Goal: Task Accomplishment & Management: Use online tool/utility

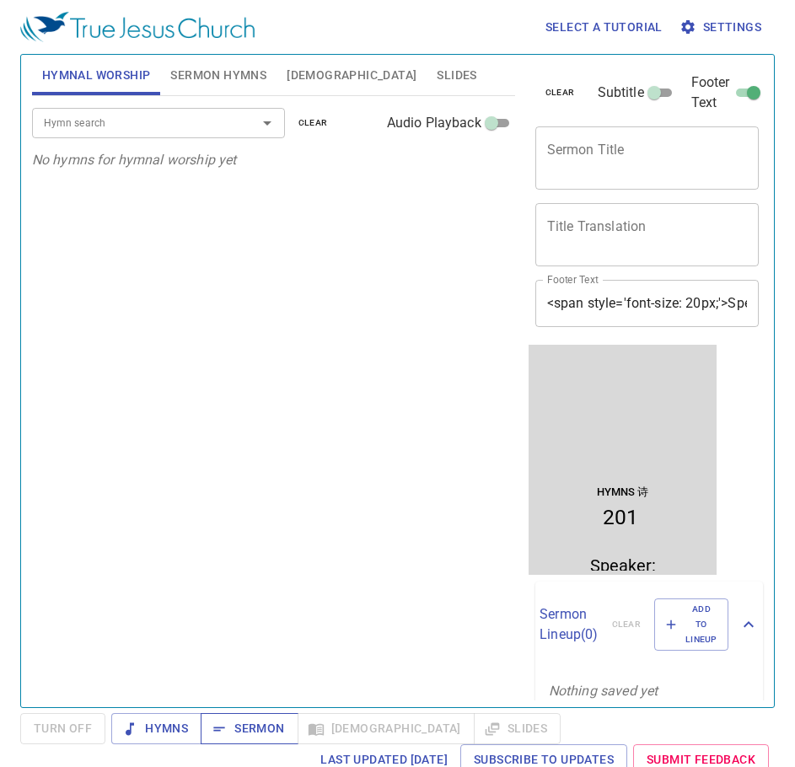
click at [243, 742] on button "Sermon" at bounding box center [249, 728] width 97 height 31
click at [573, 158] on textarea "Sermon Title" at bounding box center [647, 158] width 201 height 32
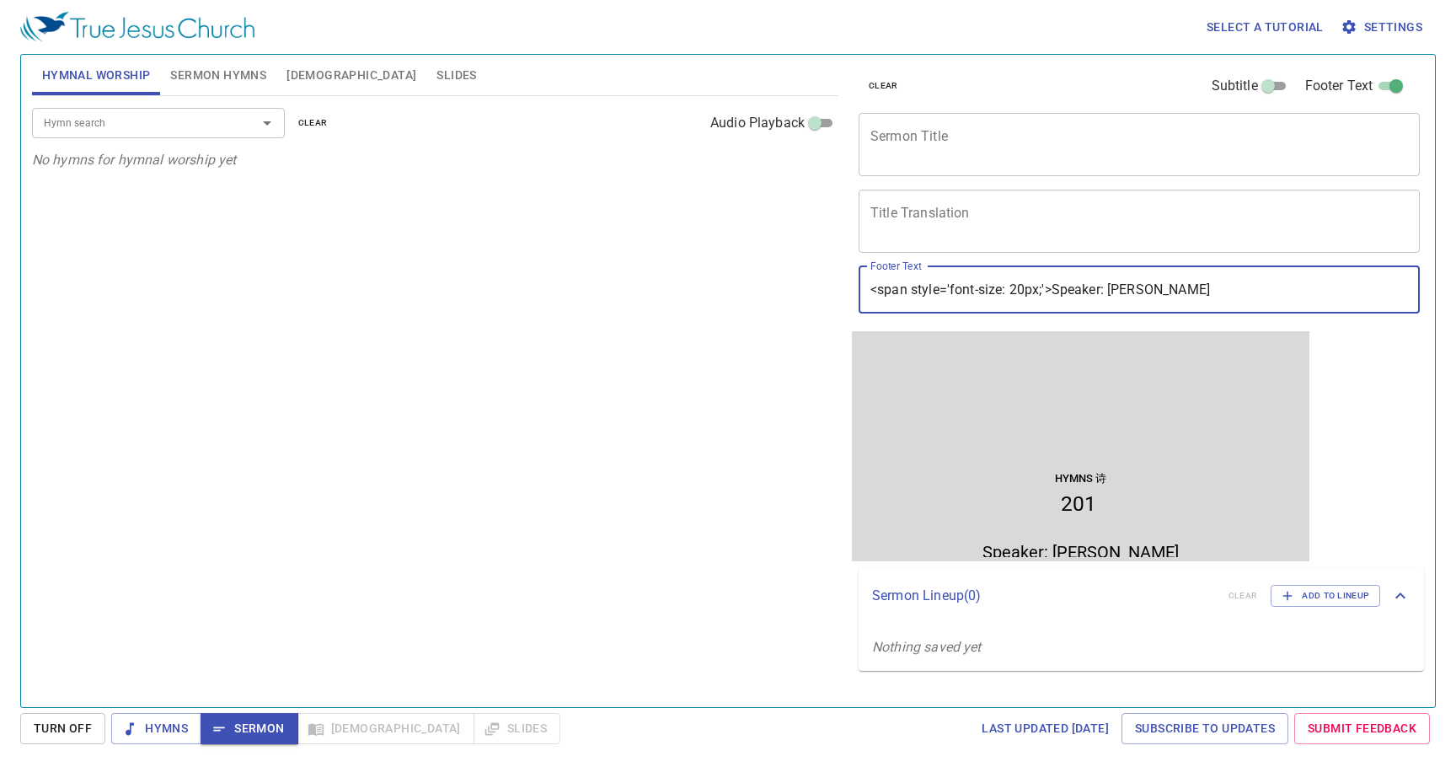
drag, startPoint x: 1191, startPoint y: 282, endPoint x: 1111, endPoint y: 286, distance: 80.1
click at [794, 286] on input "<span style='font-size: 20px;'>Speaker: Bro Erik Lee" at bounding box center [1139, 289] width 561 height 47
paste input "Dn. James Vun"
type input "<span style='font-size: 20px;'>Speaker: Dn. [PERSON_NAME]"
click at [213, 66] on span "Sermon Hymns" at bounding box center [218, 75] width 96 height 21
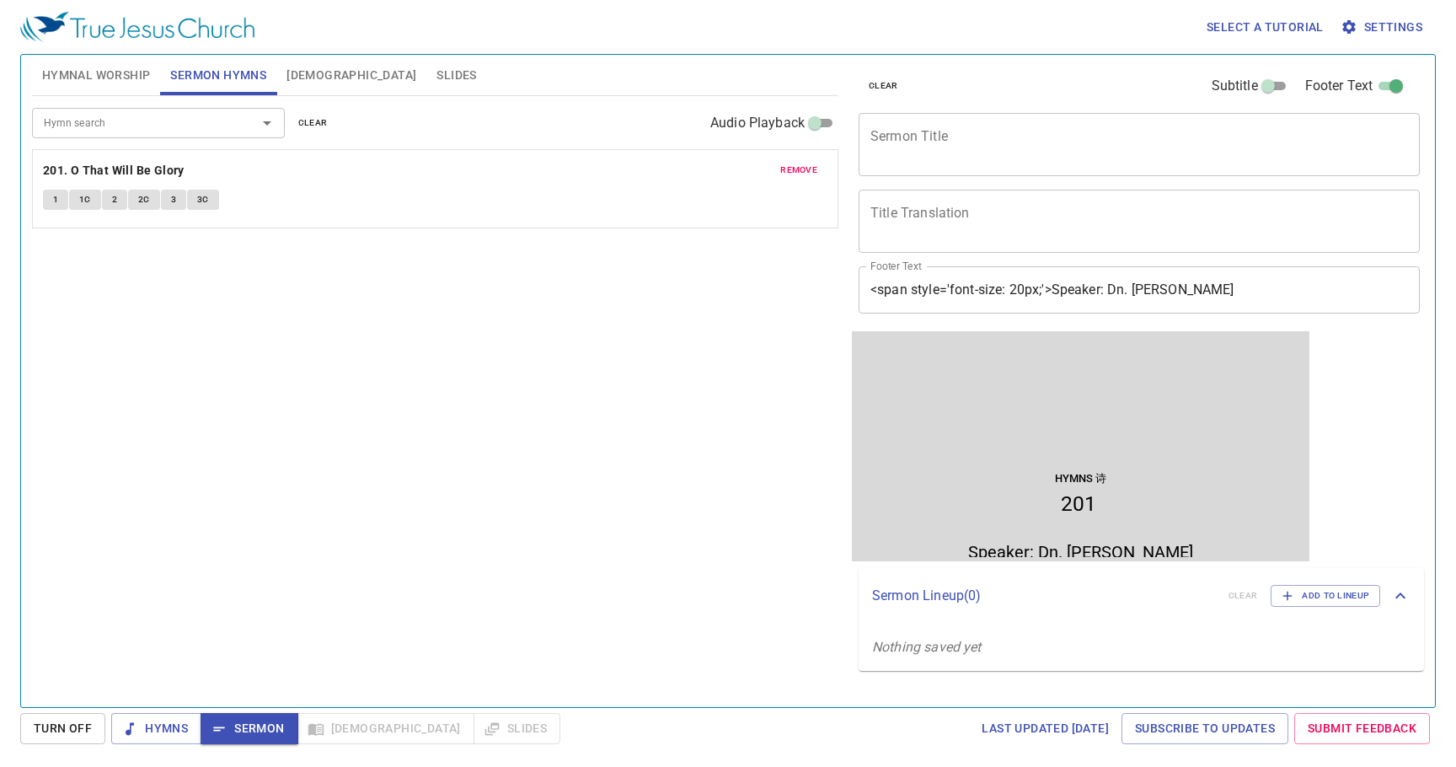
click at [794, 165] on span "remove" at bounding box center [798, 170] width 37 height 15
click at [169, 137] on div "Hymn search" at bounding box center [158, 122] width 253 height 29
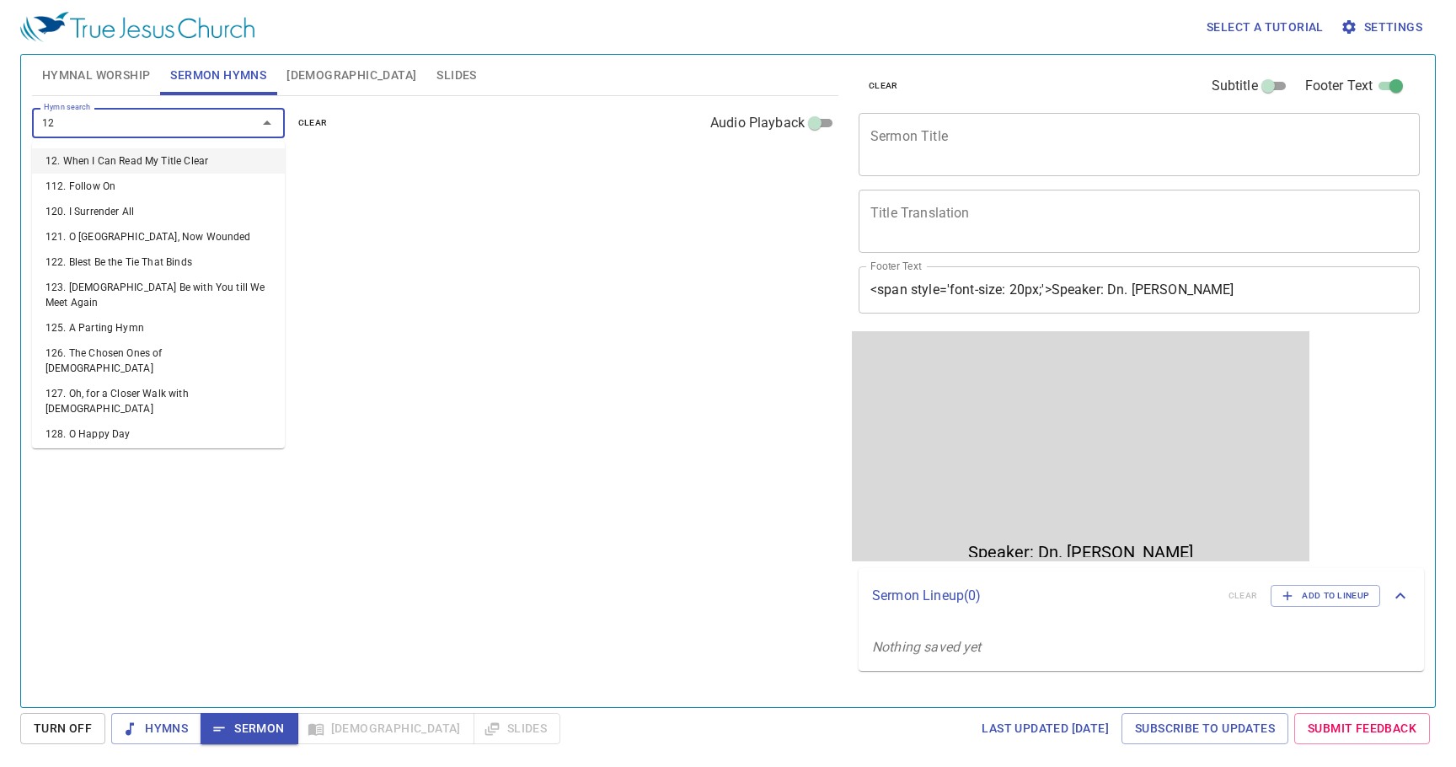
type input "129"
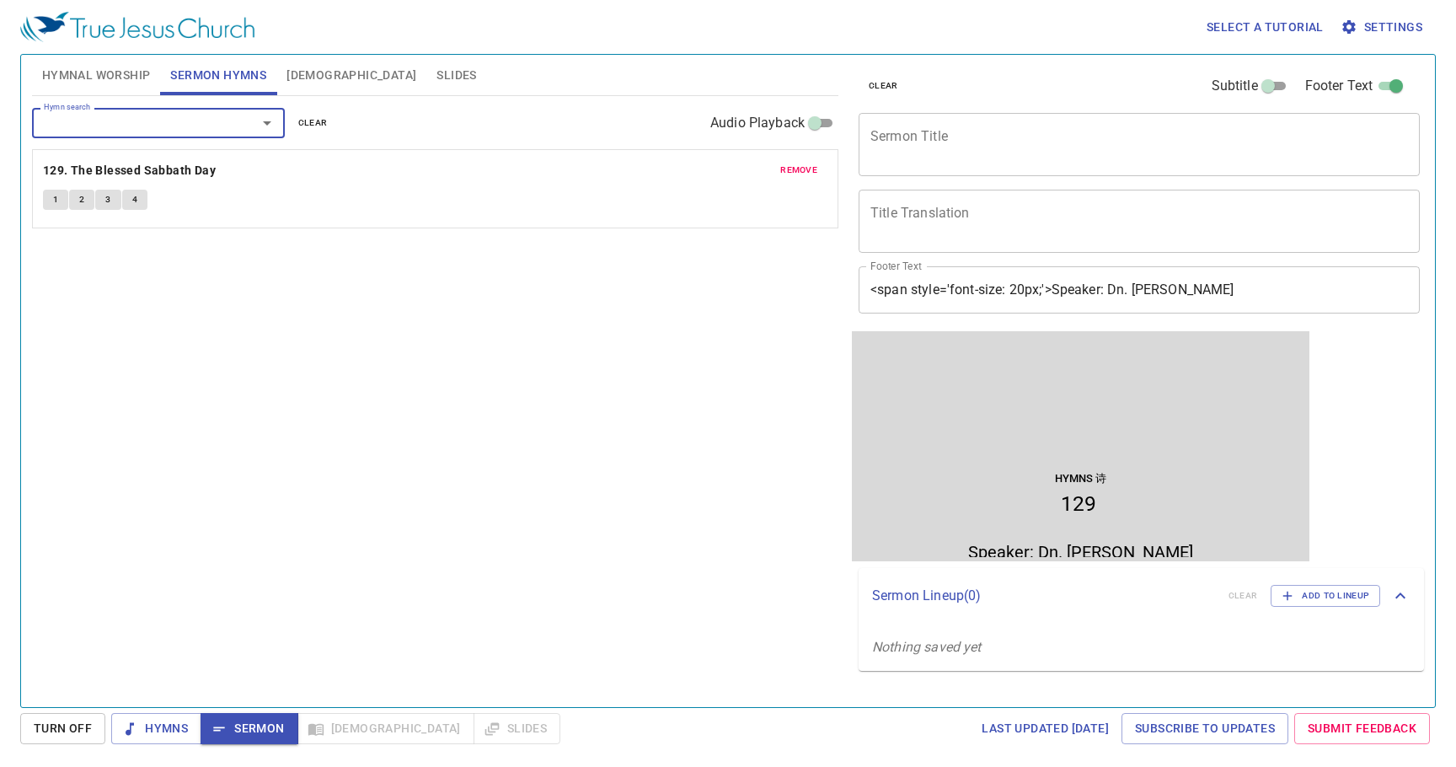
click at [261, 725] on span "Sermon" at bounding box center [249, 728] width 70 height 21
click at [255, 731] on span "Sermon" at bounding box center [249, 728] width 70 height 21
click at [151, 724] on span "Hymns" at bounding box center [156, 728] width 63 height 21
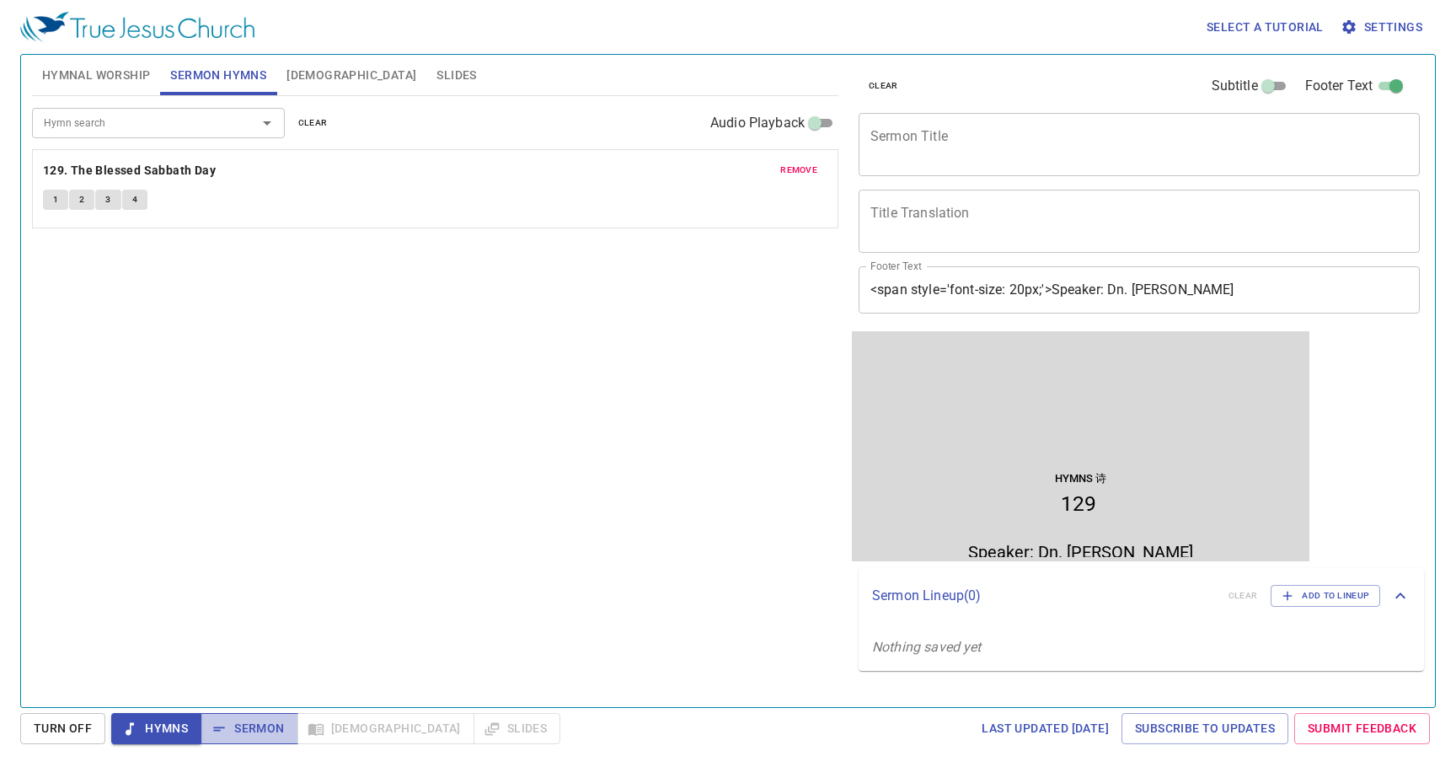
click at [257, 720] on span "Sermon" at bounding box center [249, 728] width 70 height 21
click at [236, 75] on span "Sermon Hymns" at bounding box center [218, 75] width 96 height 21
click at [794, 24] on span "Settings" at bounding box center [1383, 27] width 78 height 21
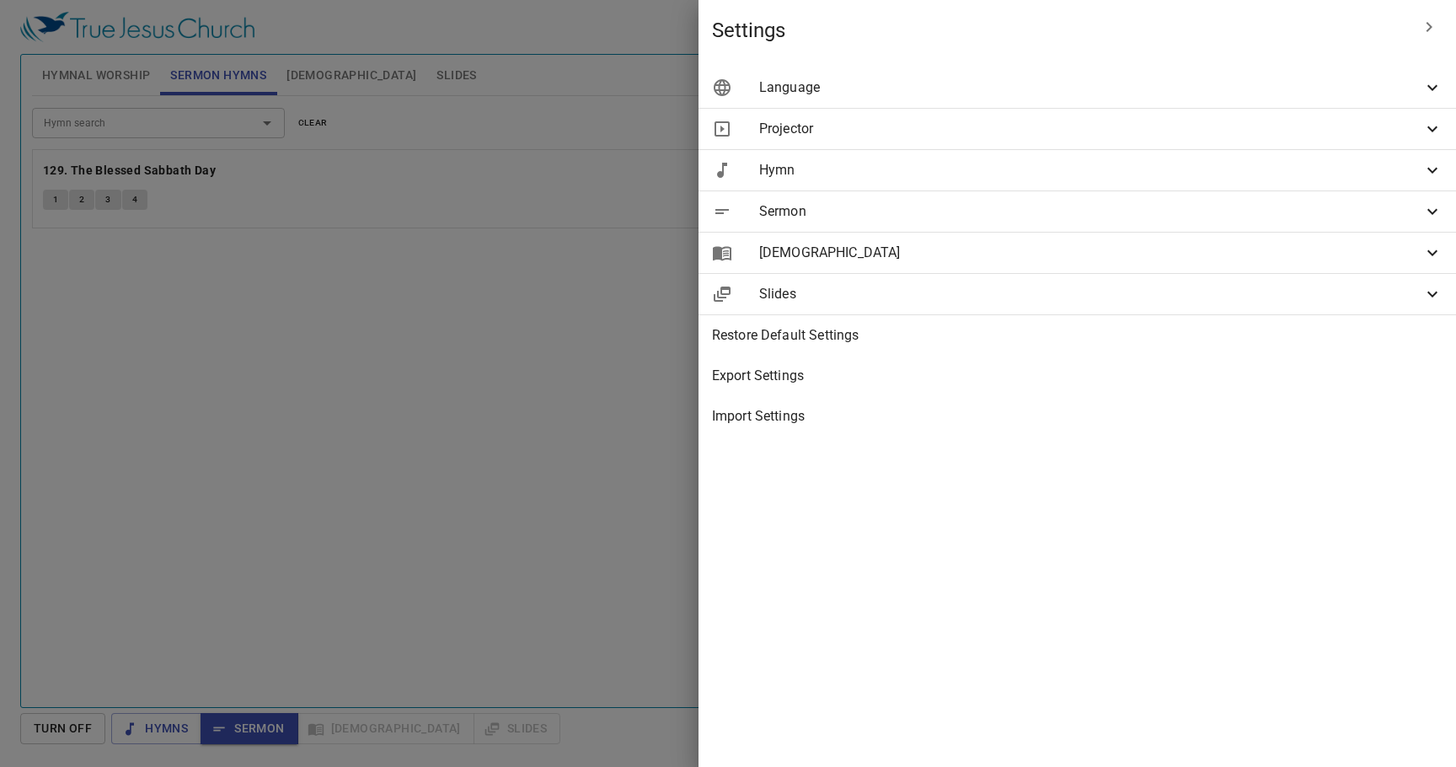
click at [687, 364] on div at bounding box center [728, 383] width 1456 height 767
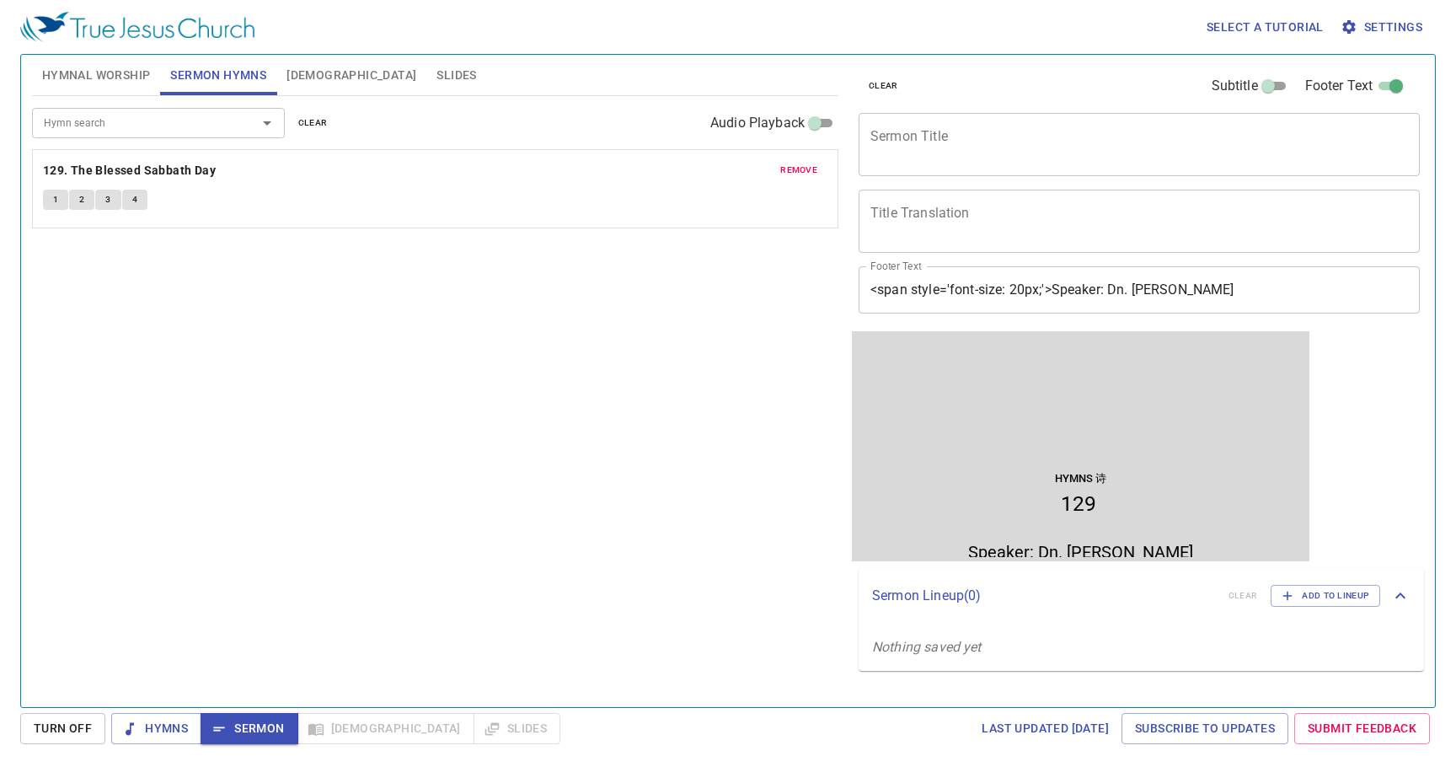
click at [220, 728] on icon "button" at bounding box center [219, 728] width 17 height 17
click at [249, 730] on span "Sermon" at bounding box center [249, 728] width 70 height 21
click at [249, 729] on span "Sermon" at bounding box center [249, 728] width 70 height 21
click at [249, 728] on span "Sermon" at bounding box center [249, 728] width 70 height 21
click at [571, 537] on div "Hymn search Hymn search clear Audio Playback remove 129. The Blessed Sabbath Da…" at bounding box center [435, 394] width 806 height 597
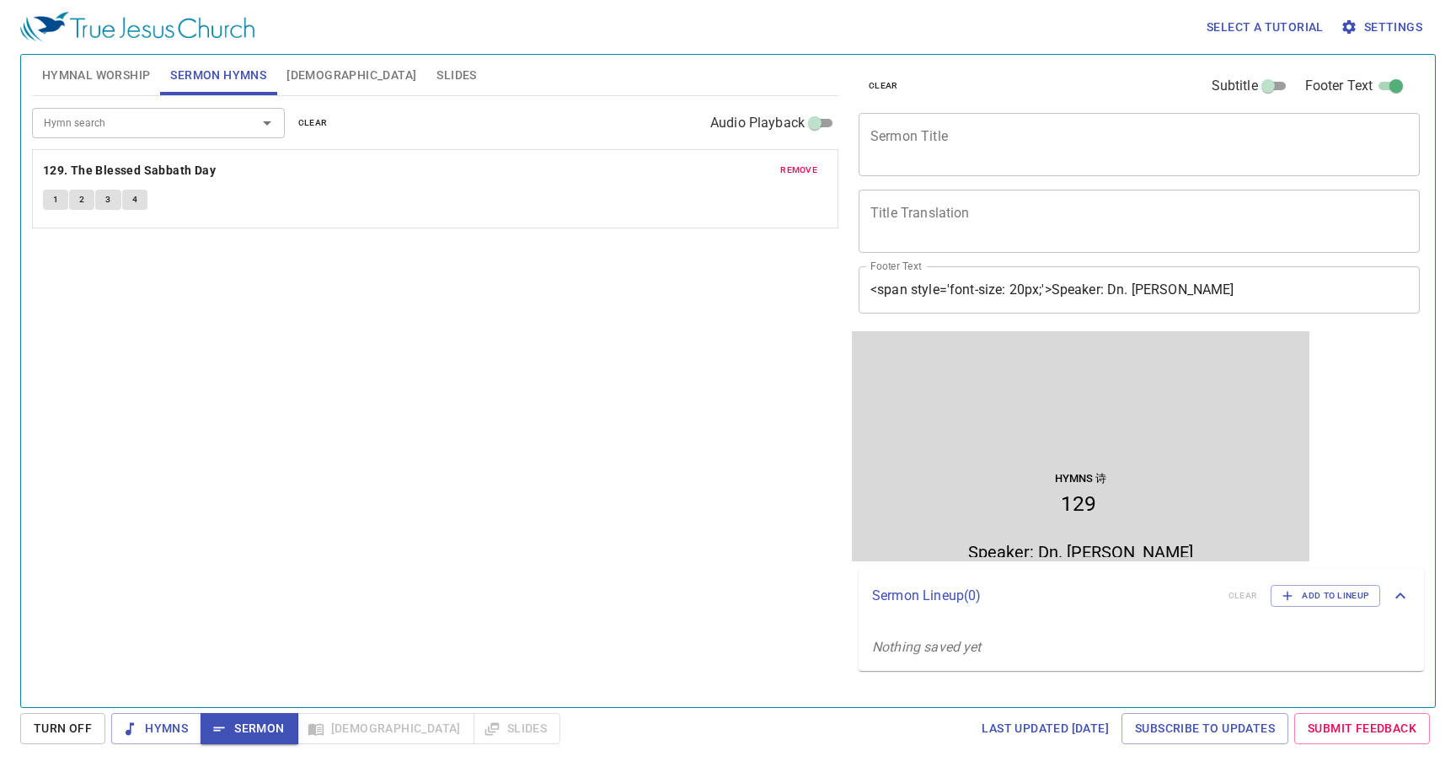
click at [125, 40] on img at bounding box center [137, 27] width 234 height 30
click at [244, 712] on div "Select a tutorial Settings Hymnal Worship Sermon Hymns Bible Slides Hymn search…" at bounding box center [728, 383] width 1456 height 767
click at [148, 729] on span "Hymns" at bounding box center [156, 728] width 63 height 21
click at [270, 726] on span "Sermon" at bounding box center [249, 728] width 70 height 21
click at [160, 723] on span "Hymns" at bounding box center [156, 728] width 63 height 21
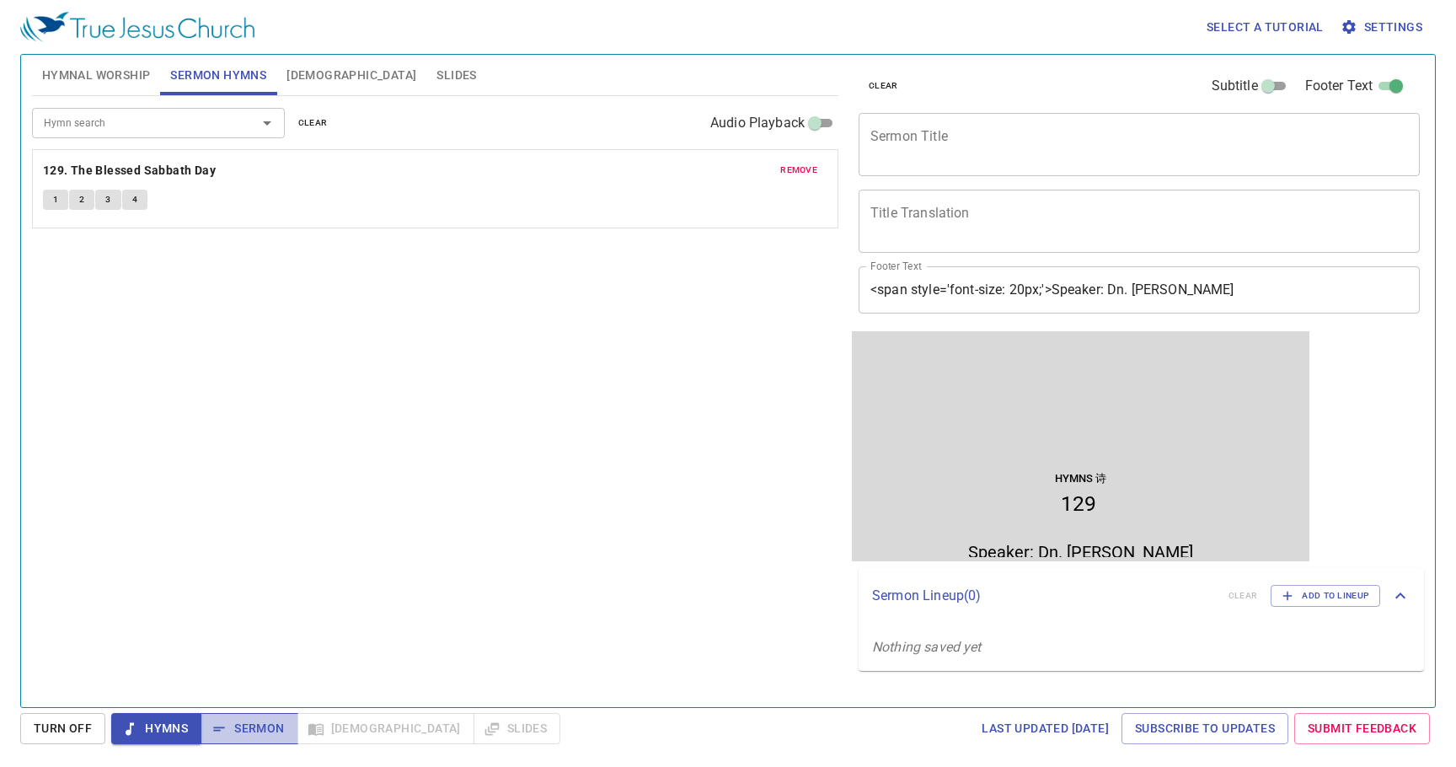
click at [280, 715] on button "Sermon" at bounding box center [249, 728] width 97 height 31
click at [380, 727] on div "Hymns Sermon Bible Slides" at bounding box center [335, 728] width 449 height 31
click at [159, 718] on span "Hymns" at bounding box center [156, 728] width 63 height 21
click at [80, 78] on span "Hymnal Worship" at bounding box center [96, 75] width 109 height 21
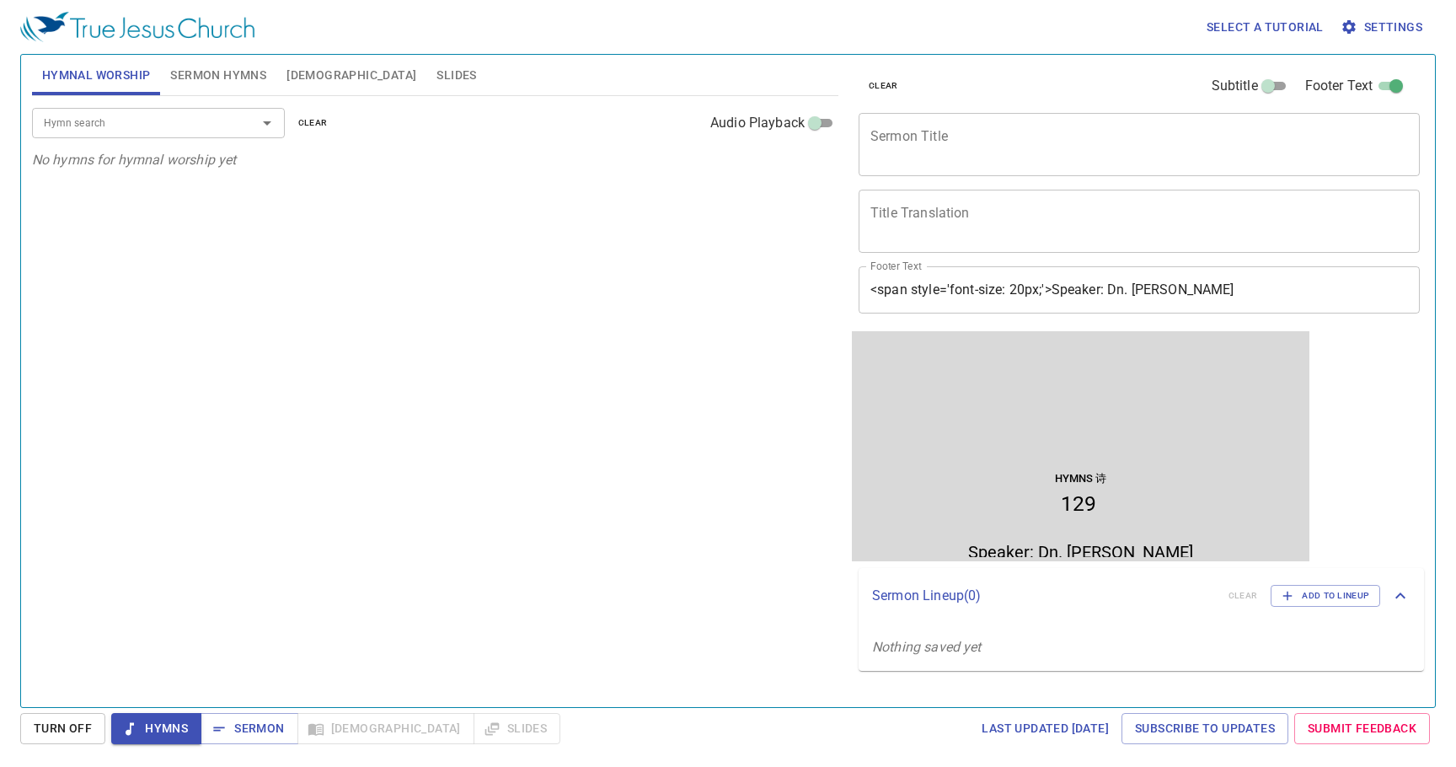
click at [206, 85] on span "Sermon Hymns" at bounding box center [218, 75] width 96 height 21
click at [208, 77] on span "Sermon Hymns" at bounding box center [218, 75] width 96 height 21
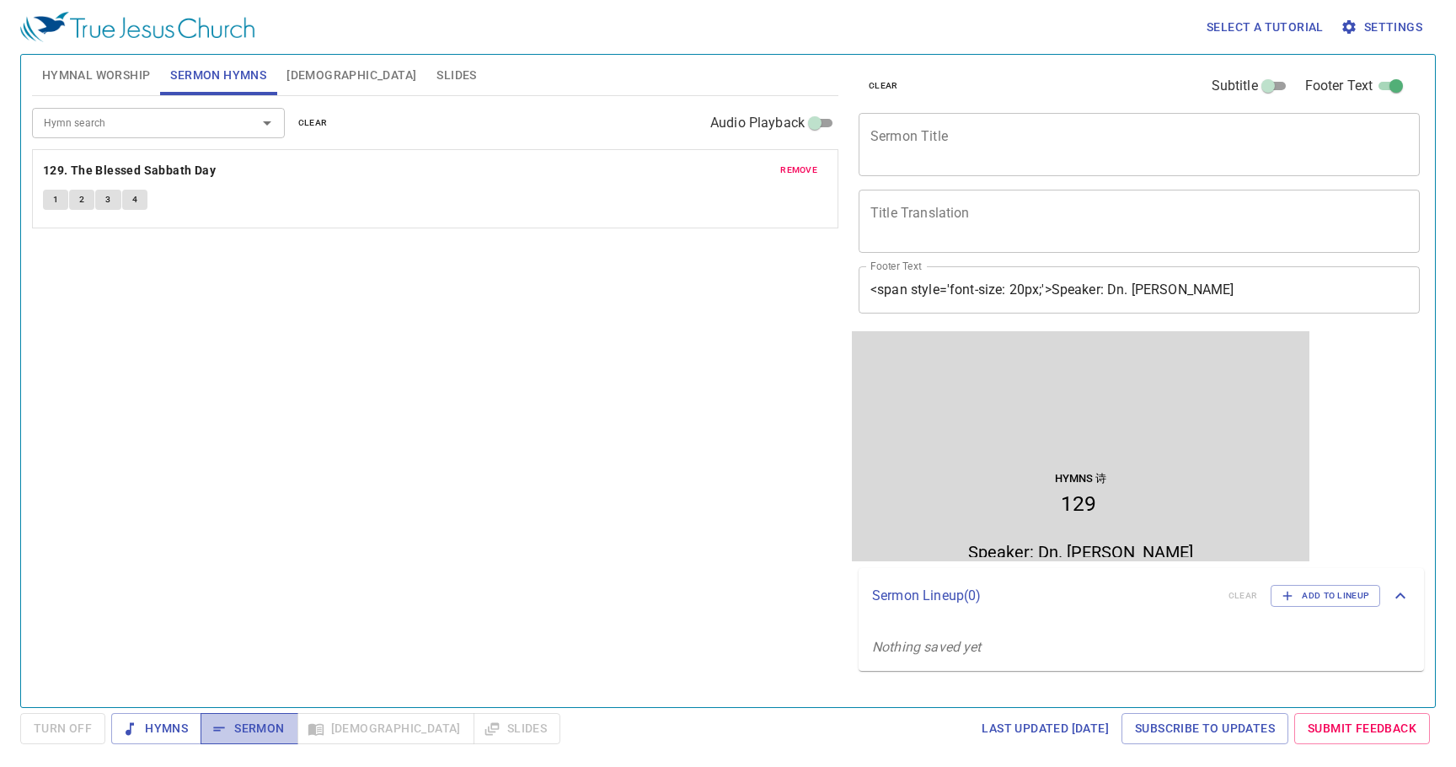
click at [261, 729] on span "Sermon" at bounding box center [249, 728] width 70 height 21
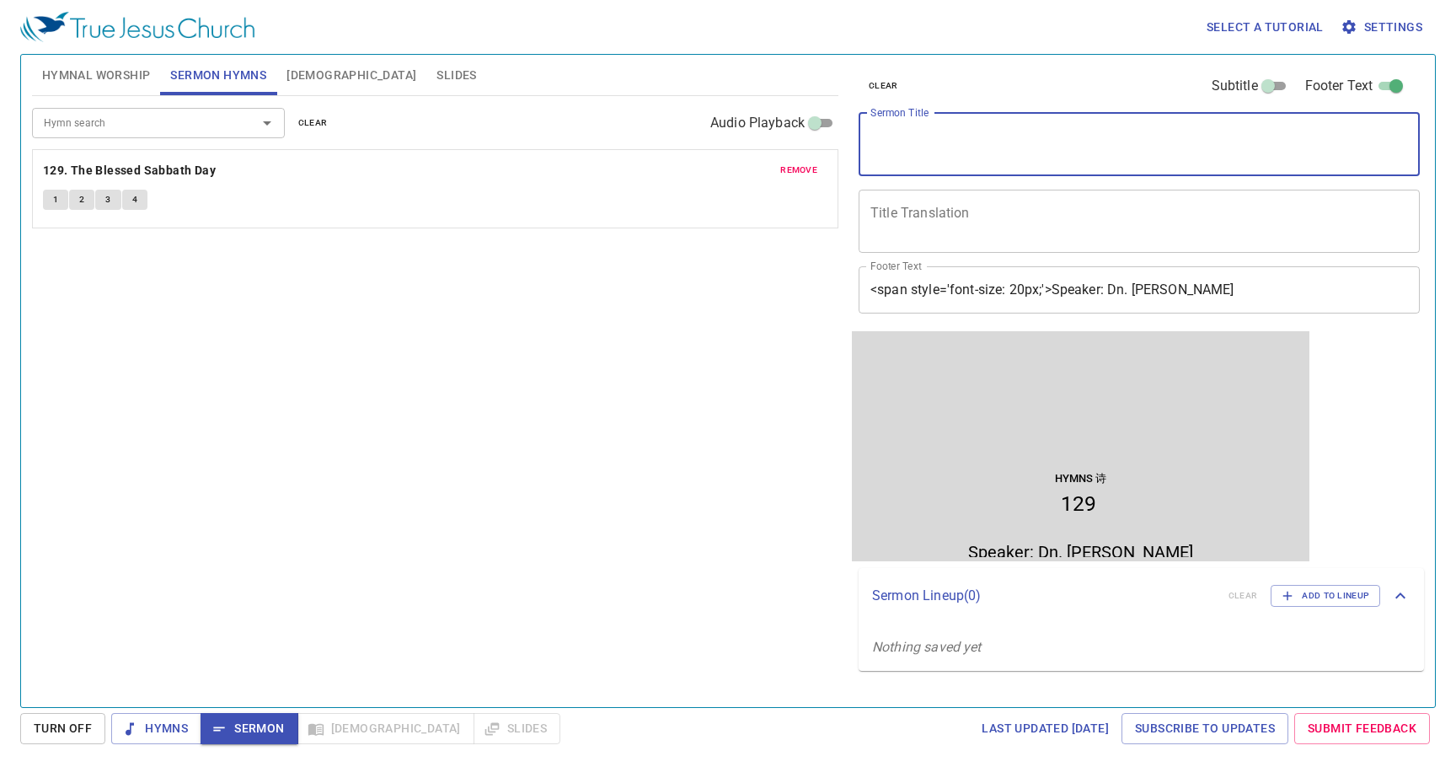
click at [988, 153] on textarea "Sermon Title" at bounding box center [1139, 144] width 538 height 32
type textarea "The Sabbath Day"
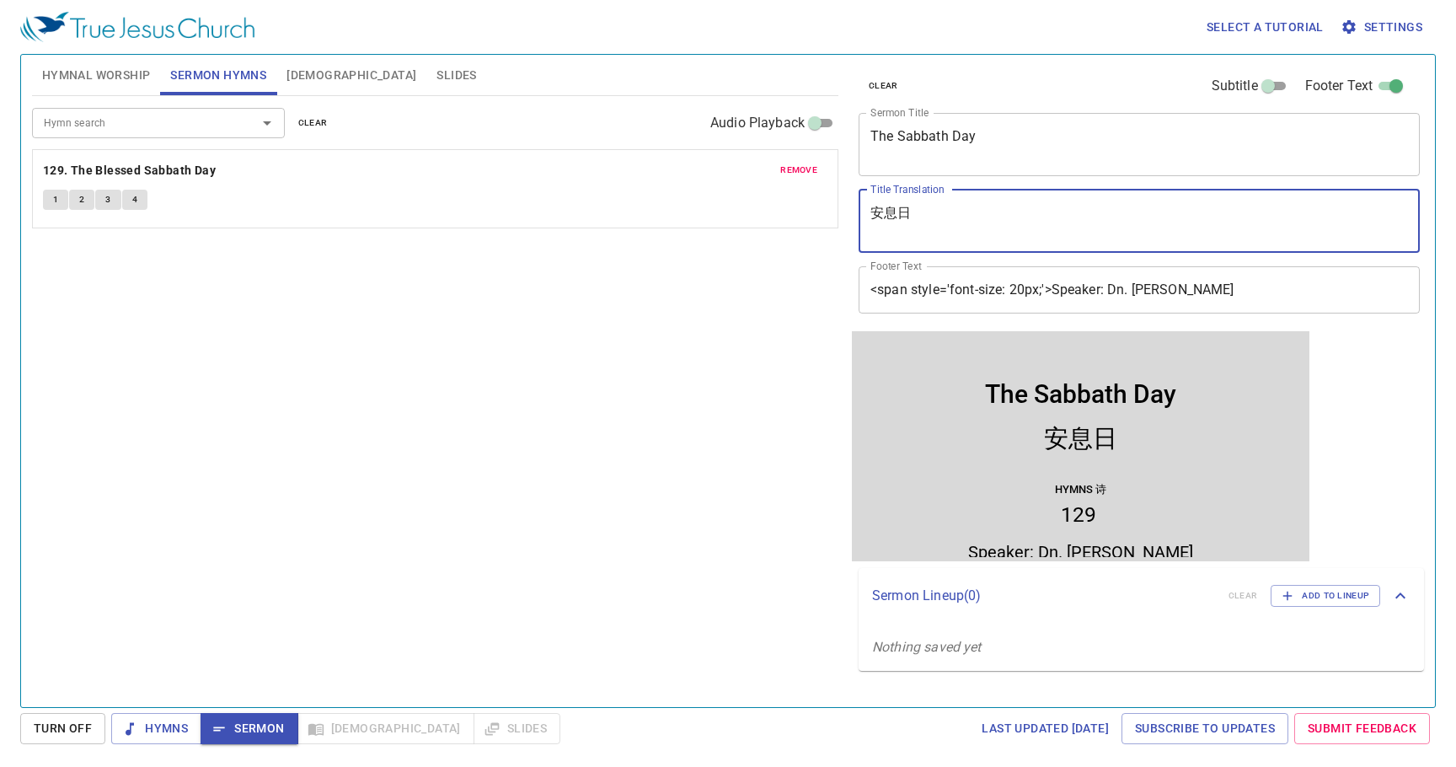
type textarea "安息日"
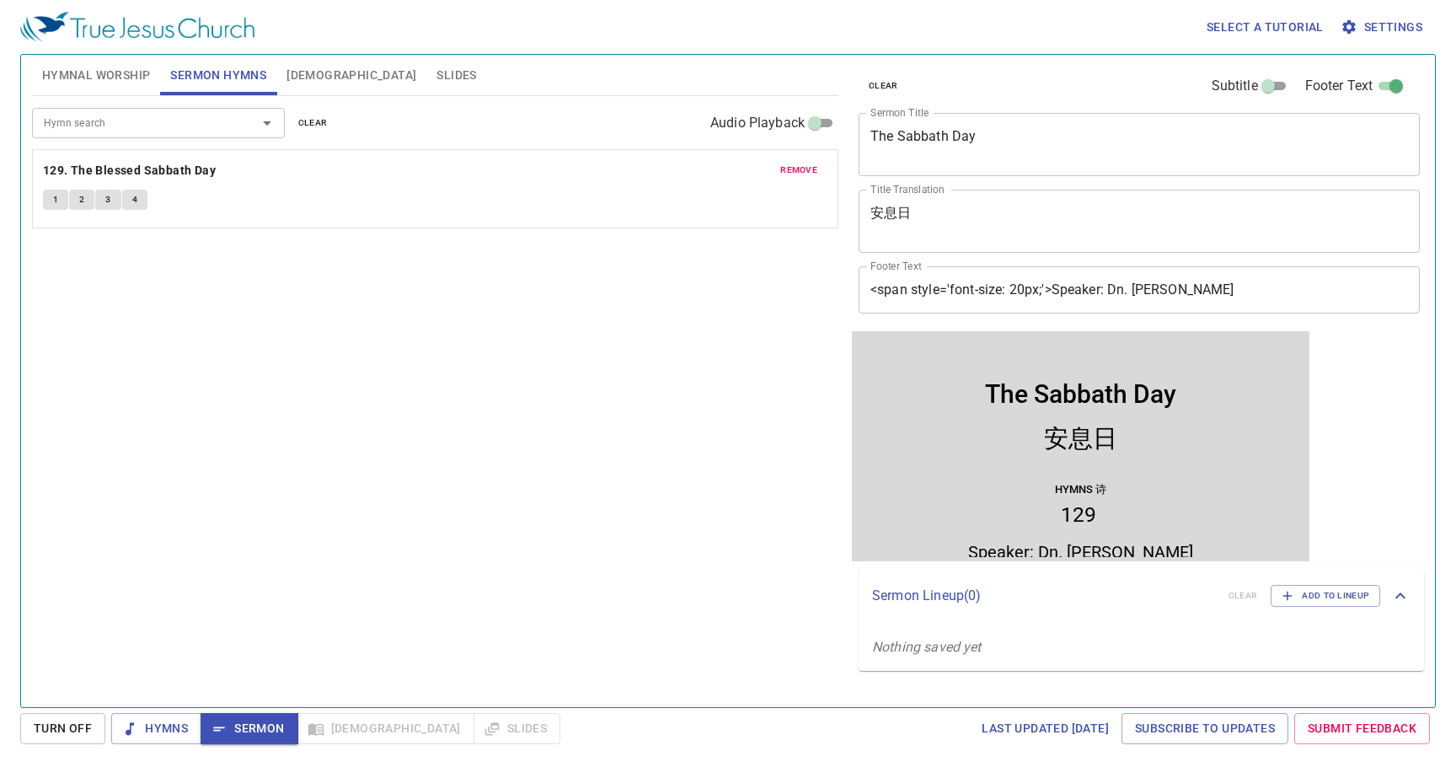
click at [546, 554] on div "Hymn search Hymn search clear Audio Playback remove 129. The Blessed Sabbath Da…" at bounding box center [435, 394] width 806 height 597
click at [307, 77] on span "[DEMOGRAPHIC_DATA]" at bounding box center [351, 75] width 130 height 21
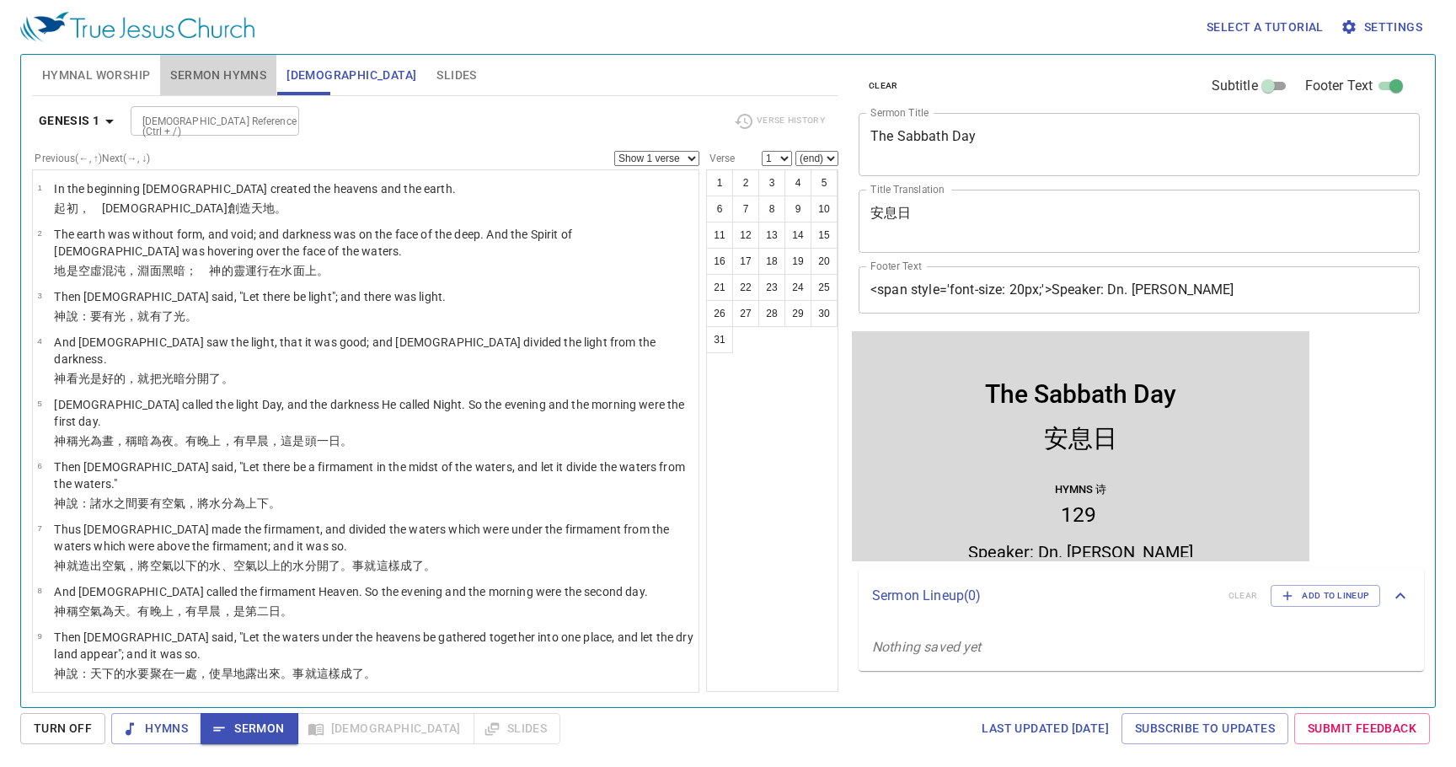
click at [201, 68] on span "Sermon Hymns" at bounding box center [218, 75] width 96 height 21
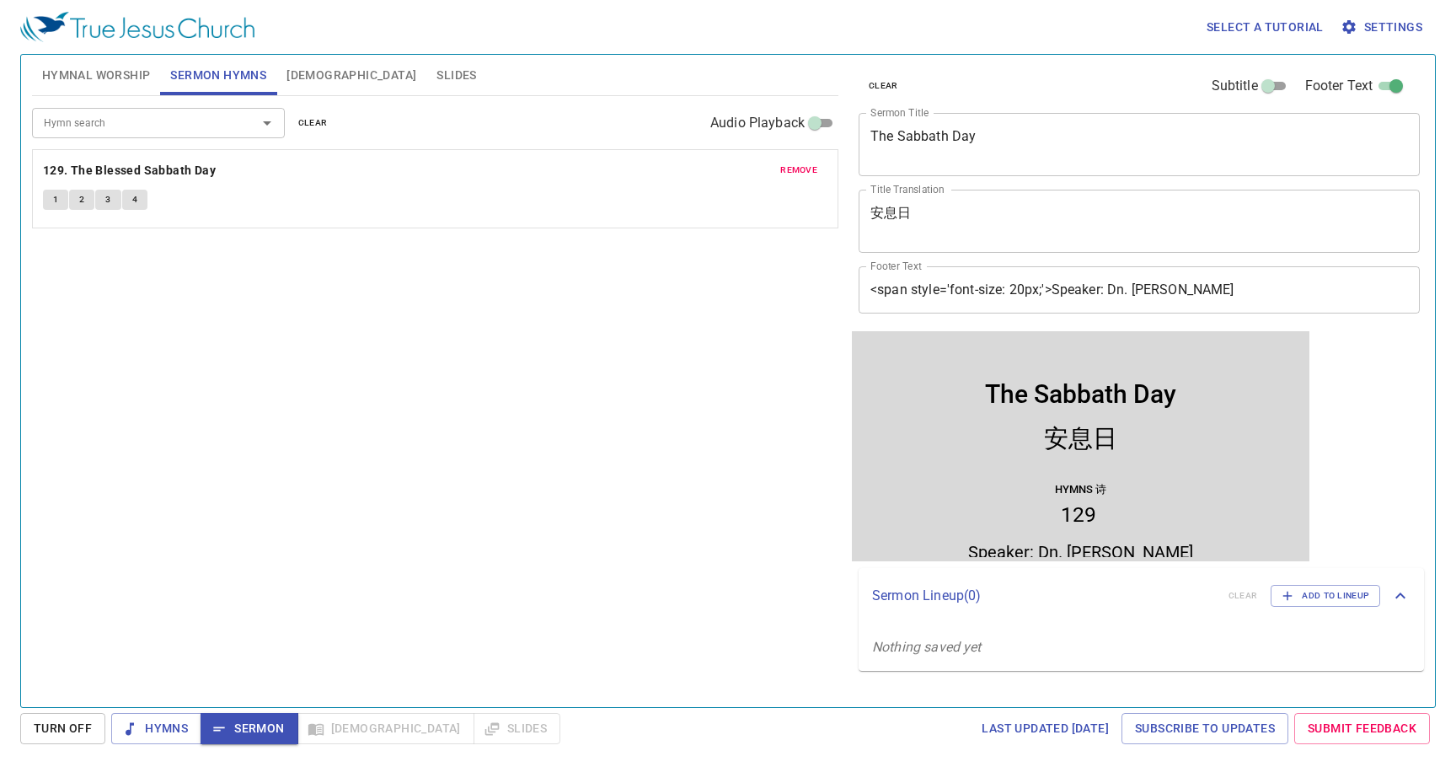
click at [725, 548] on div "Hymn search Hymn search clear Audio Playback remove 129. The Blessed Sabbath Da…" at bounding box center [435, 394] width 806 height 597
click at [206, 168] on b "129. The Blessed Sabbath Day" at bounding box center [129, 170] width 173 height 21
click at [190, 178] on b "129. The Blessed Sabbath Day" at bounding box center [129, 170] width 173 height 21
click at [402, 735] on div "Hymns Sermon Bible Slides" at bounding box center [335, 728] width 449 height 31
click at [436, 72] on span "Slides" at bounding box center [456, 75] width 40 height 21
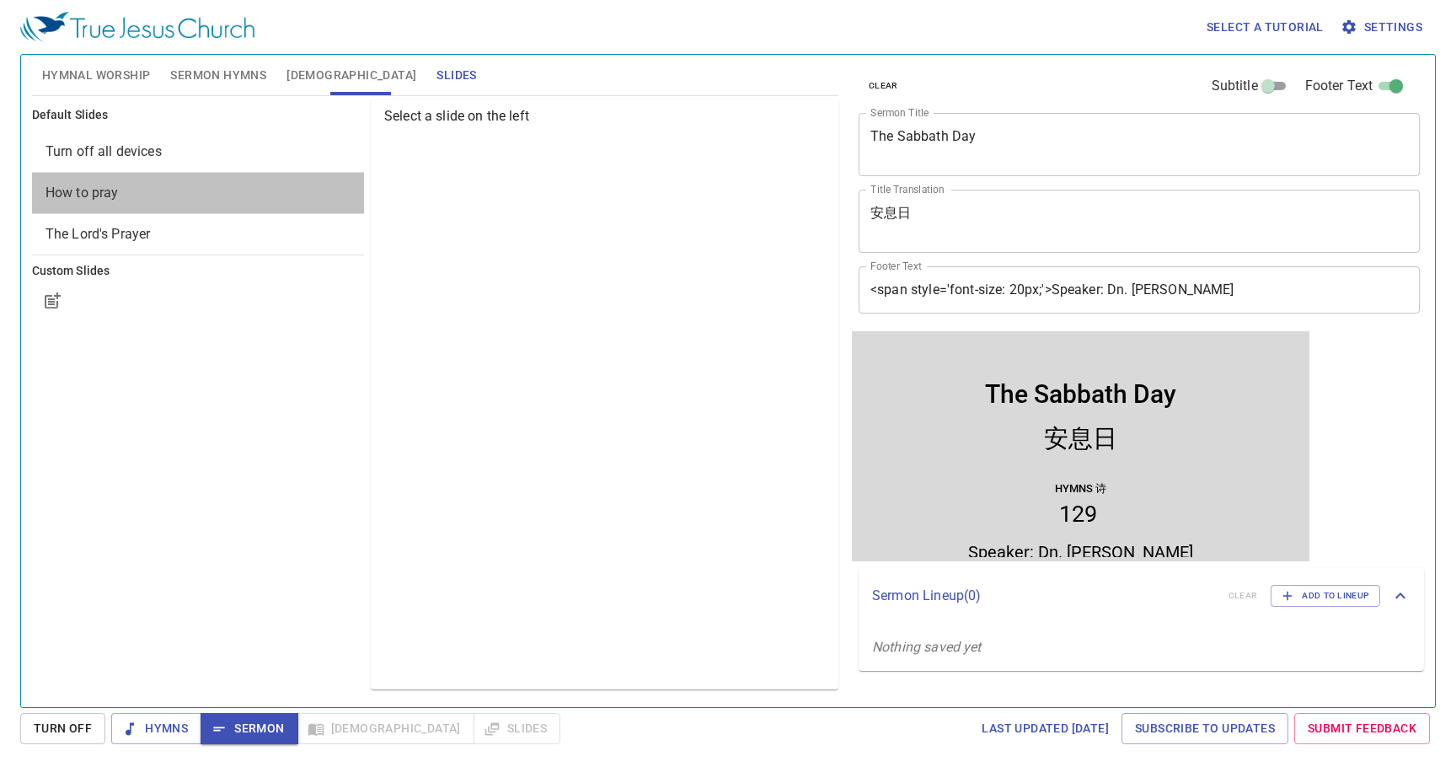
click at [282, 186] on span "How to pray" at bounding box center [197, 193] width 305 height 20
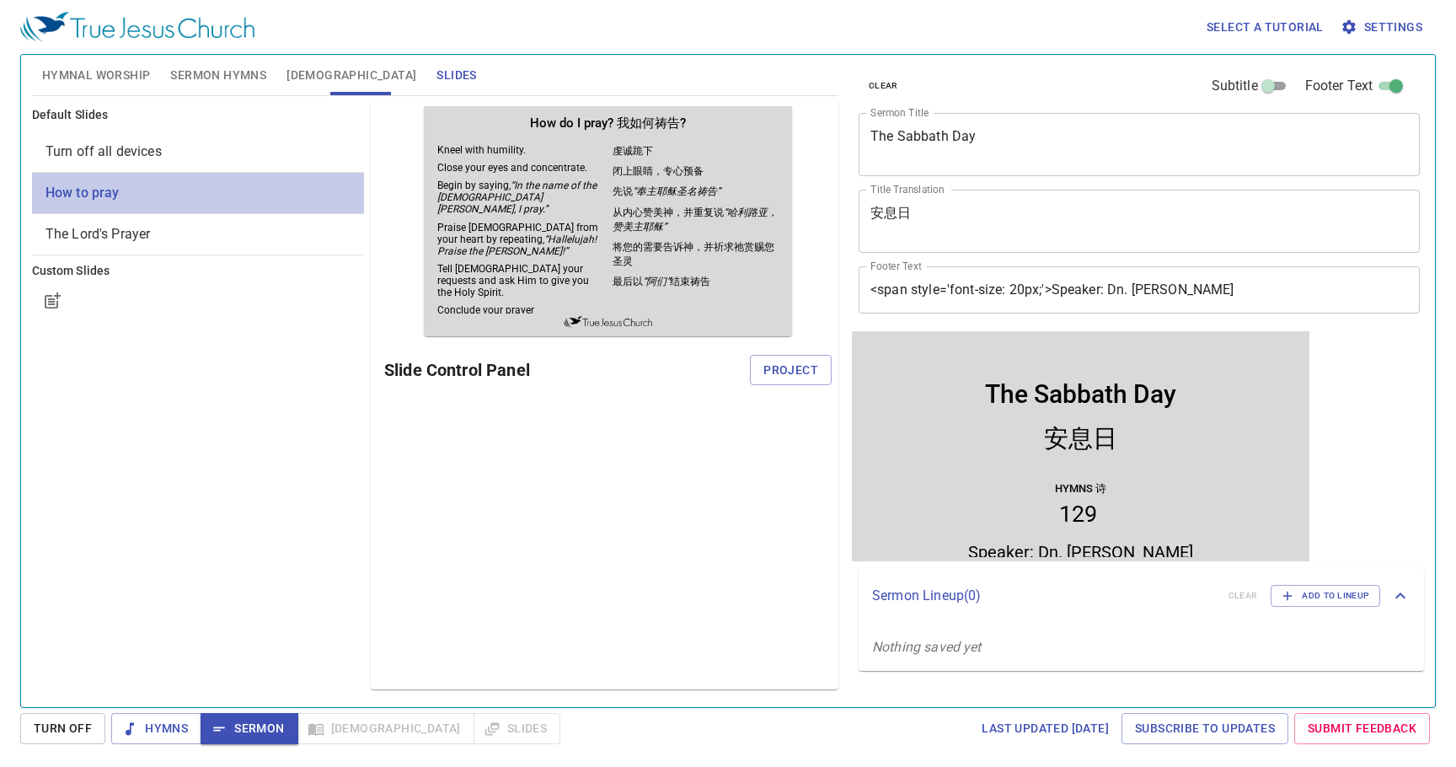
click at [79, 192] on span "How to pray" at bounding box center [82, 193] width 74 height 16
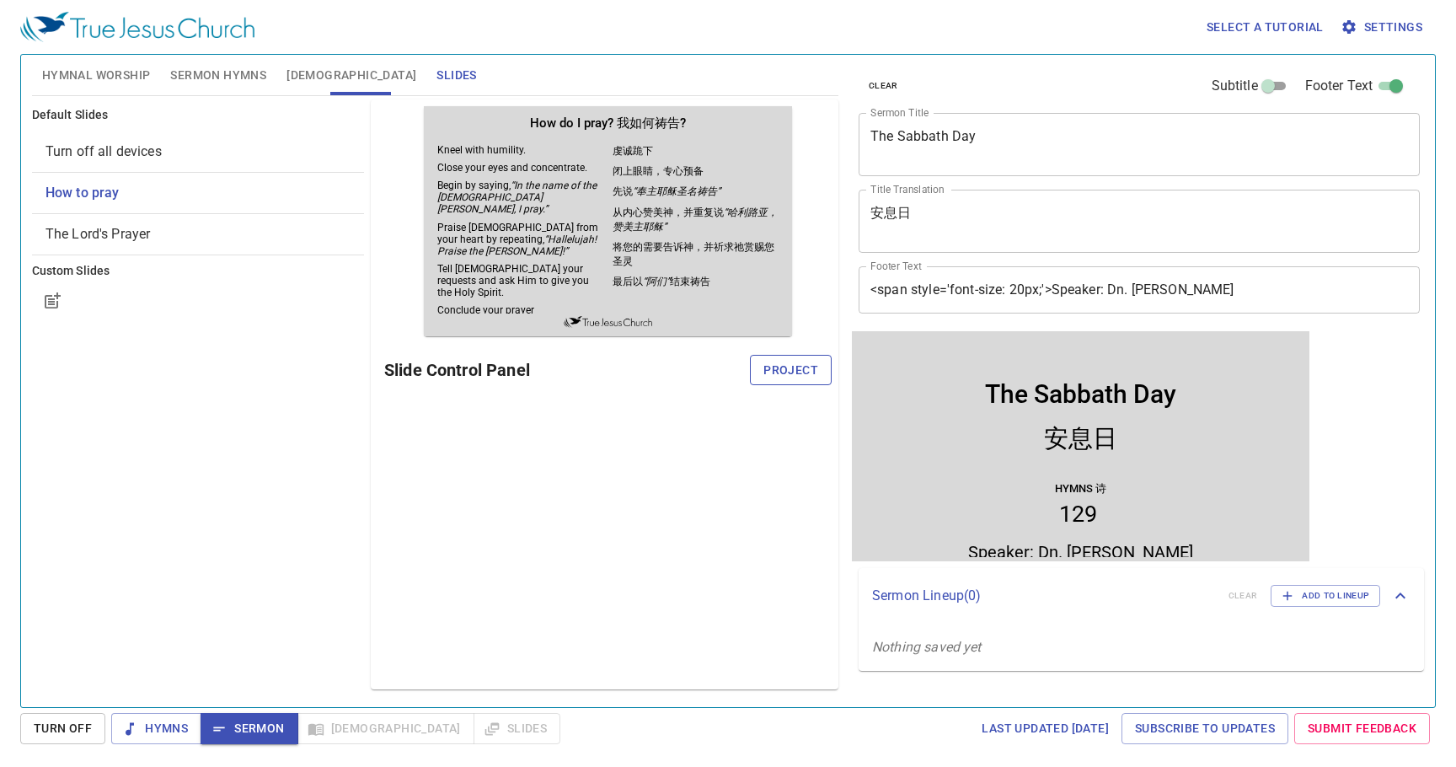
click at [777, 372] on span "Project" at bounding box center [790, 370] width 55 height 21
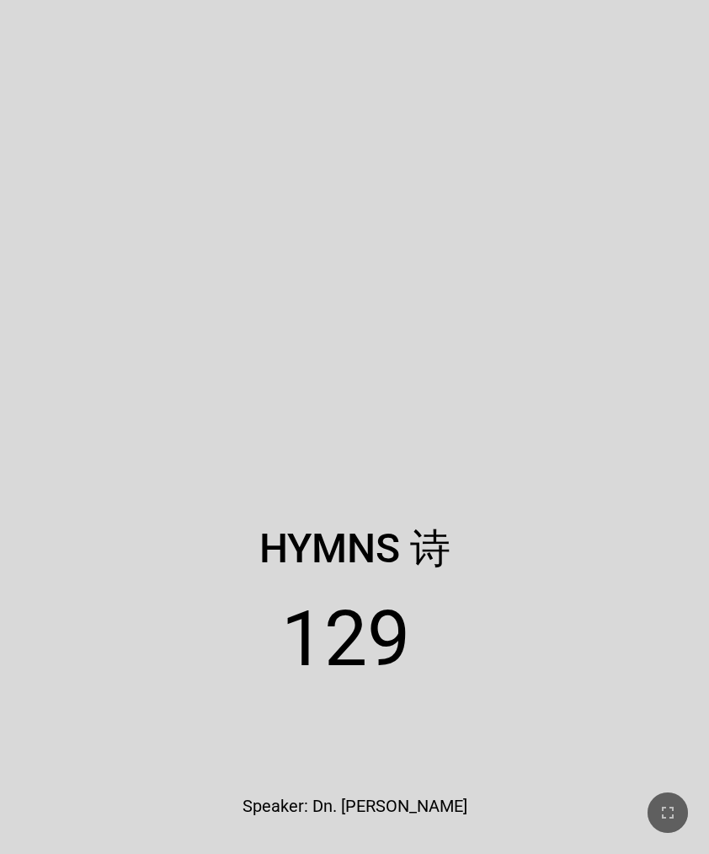
drag, startPoint x: 655, startPoint y: 810, endPoint x: 1110, endPoint y: 865, distance: 458.4
click at [656, 806] on button "button" at bounding box center [668, 812] width 40 height 40
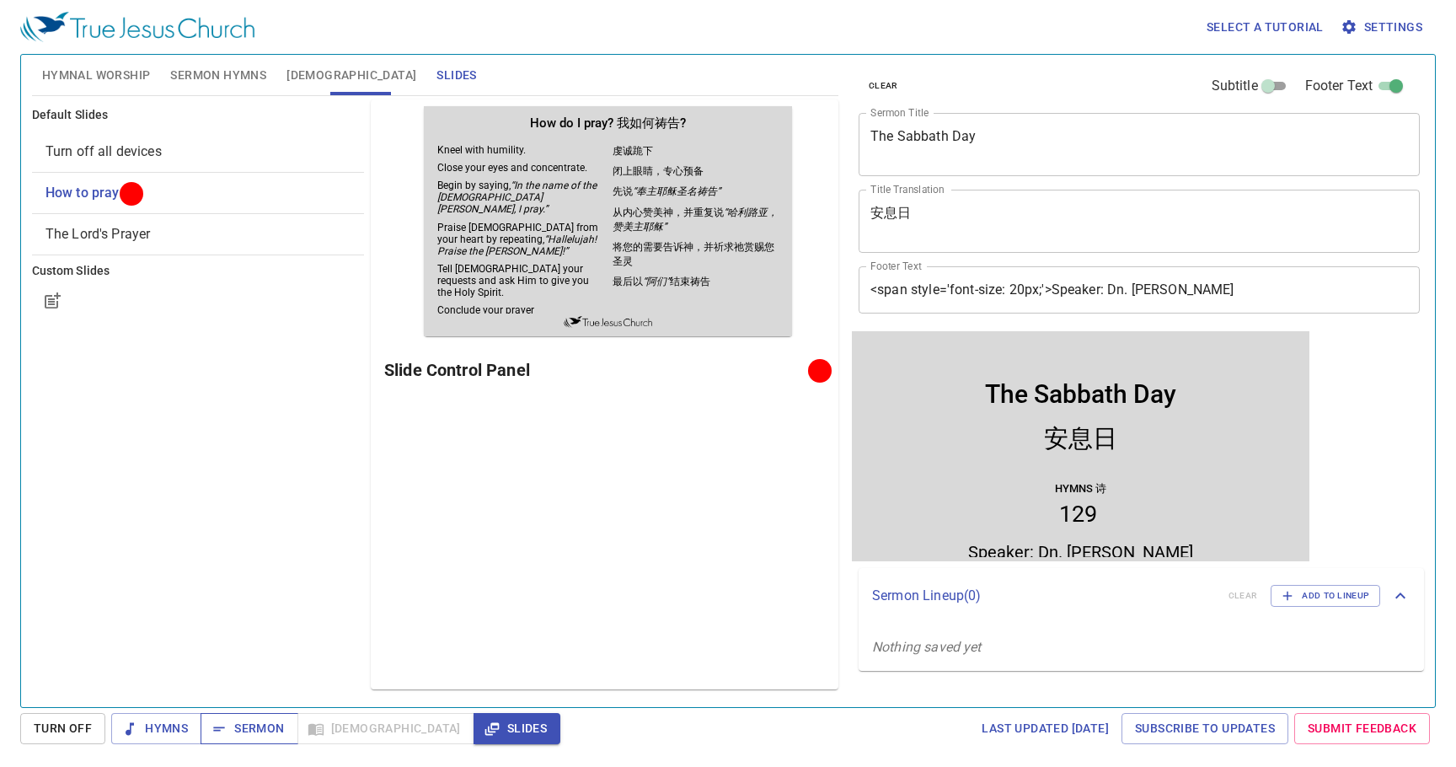
drag, startPoint x: 256, startPoint y: 722, endPoint x: 293, endPoint y: 629, distance: 99.8
click at [257, 720] on span "Sermon" at bounding box center [249, 728] width 70 height 21
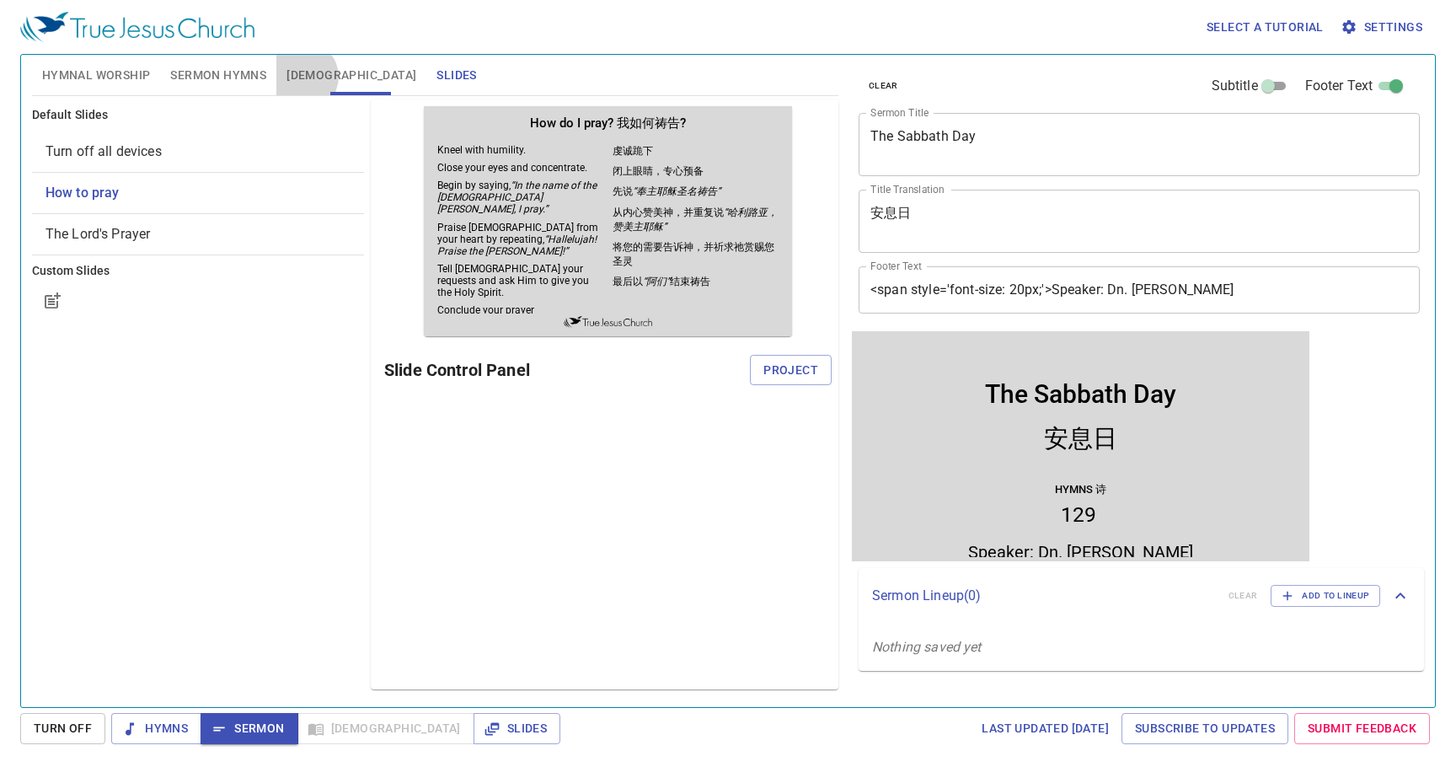
click at [302, 77] on span "[DEMOGRAPHIC_DATA]" at bounding box center [351, 75] width 130 height 21
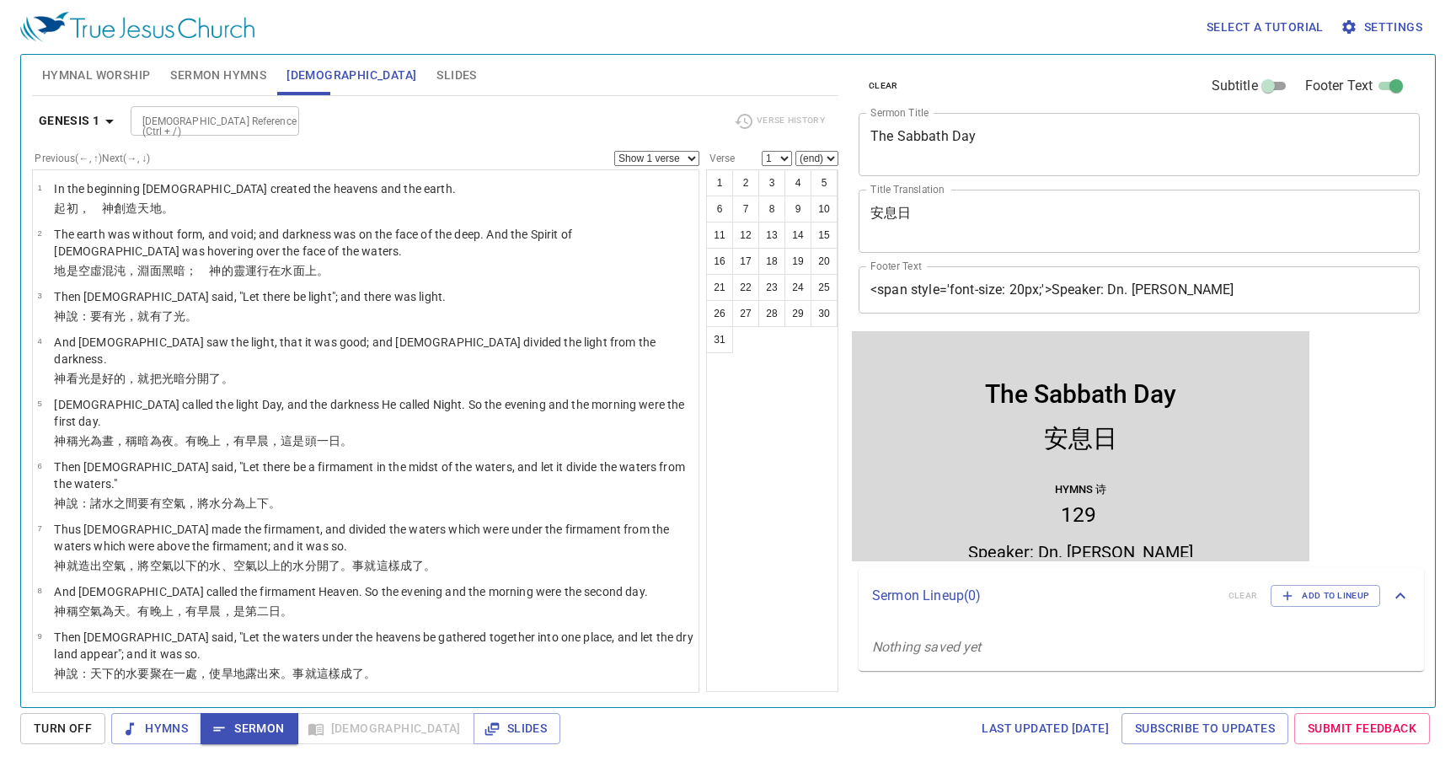
click at [241, 111] on input "[DEMOGRAPHIC_DATA] Reference (Ctrl + /)" at bounding box center [201, 120] width 131 height 19
type input "ex 20:8"
select select "8"
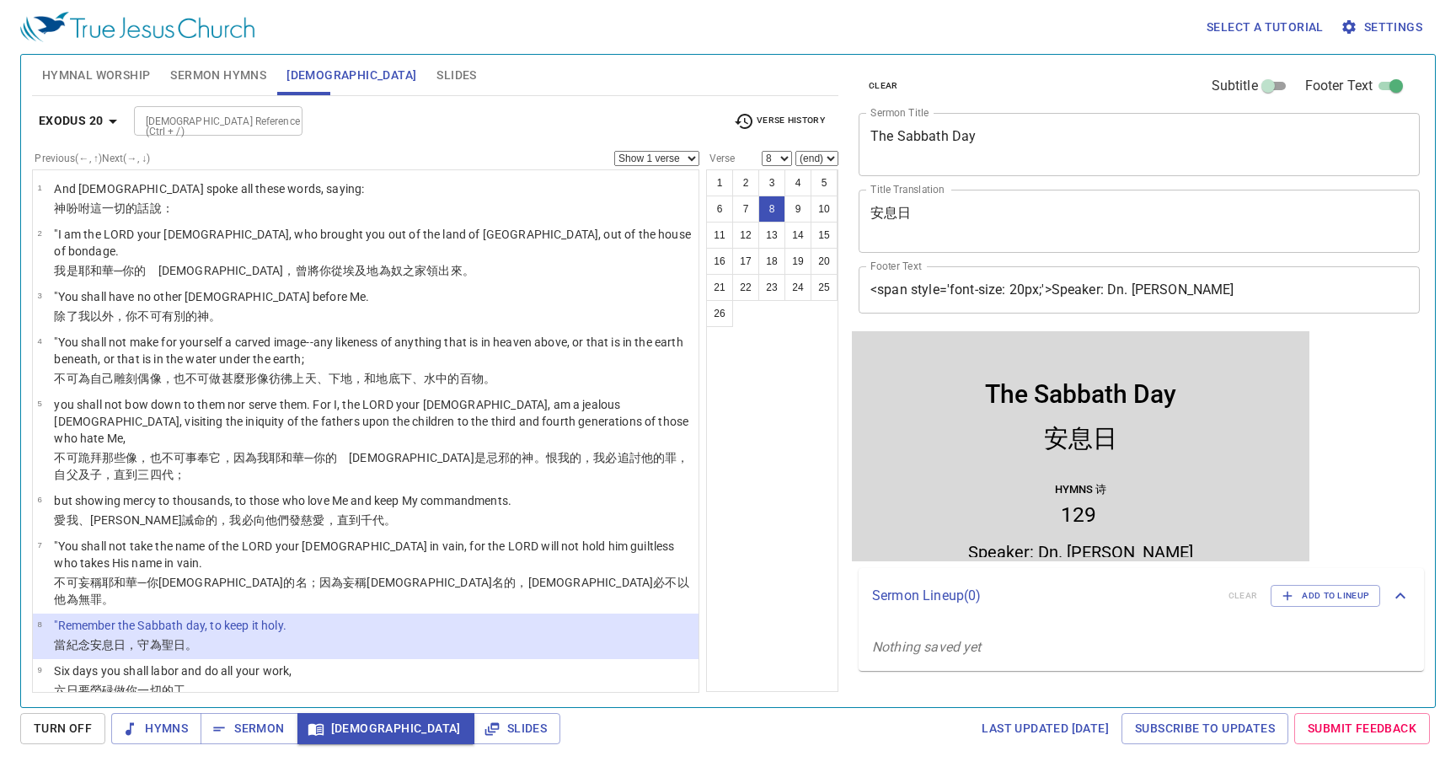
click at [831, 158] on select "(end) 9 10 11 12 13 14 15 16 17 18 19 20 21 22 23 24 25 26" at bounding box center [816, 158] width 43 height 15
select select "11"
click at [795, 151] on select "(end) 9 10 11 12 13 14 15 16 17 18 19 20 21 22 23 24 25 26" at bounding box center [816, 158] width 43 height 15
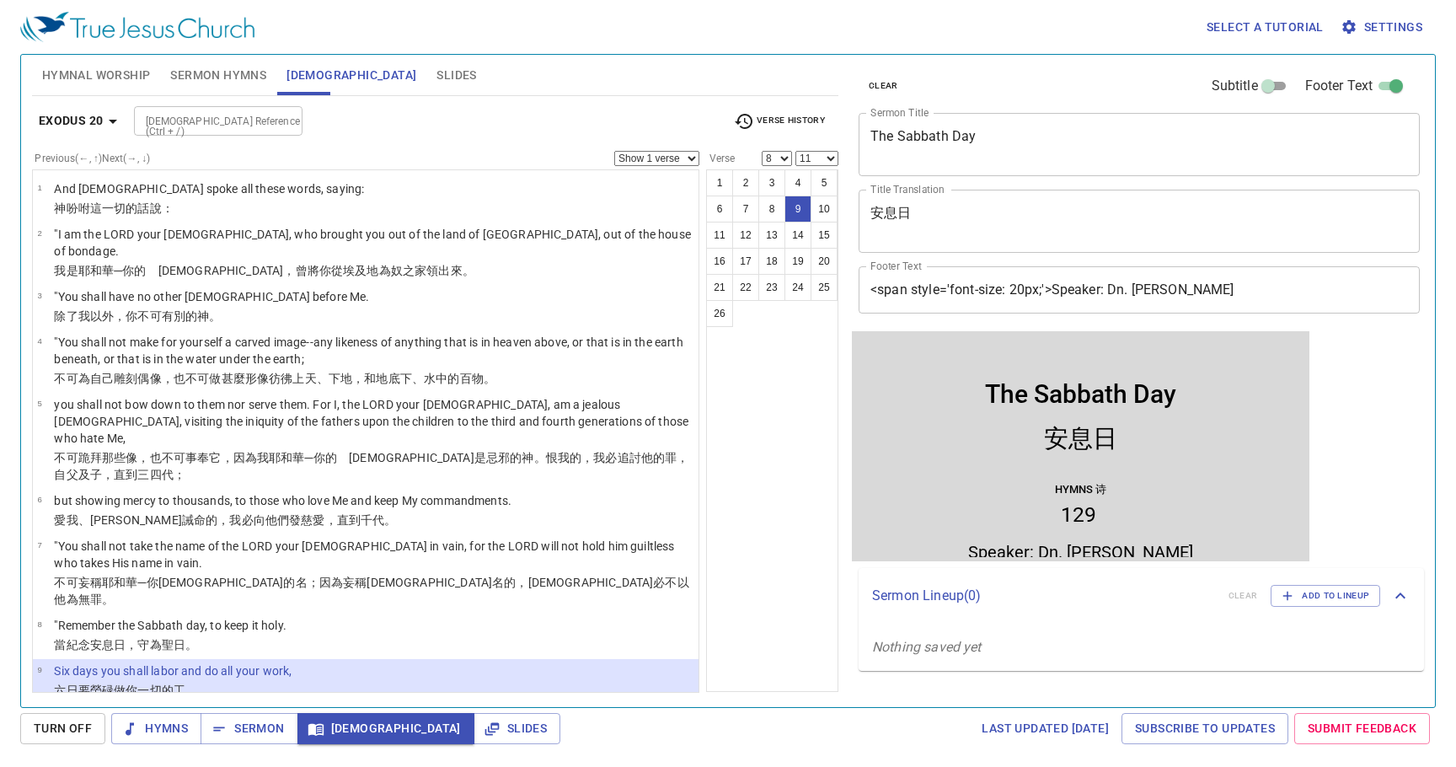
scroll to position [263, 0]
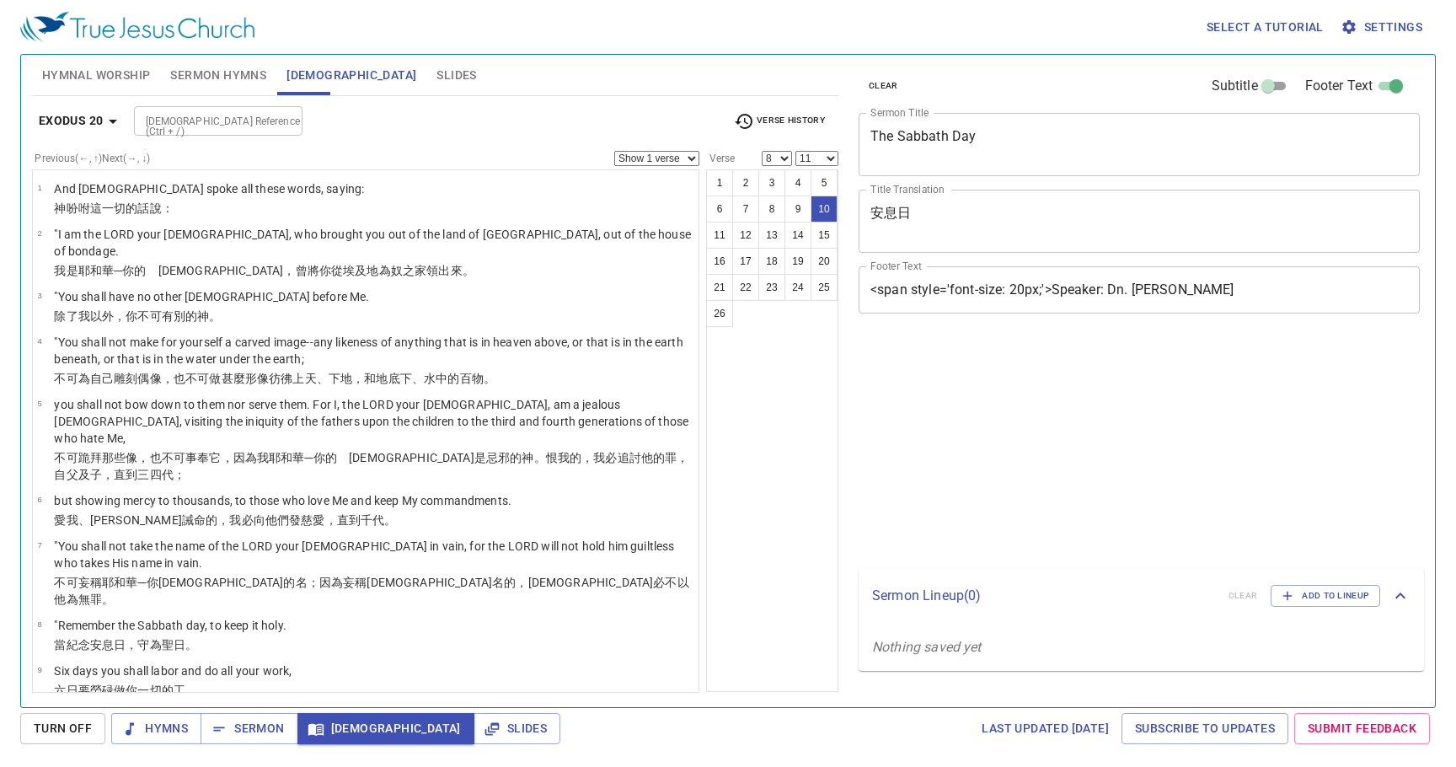
select select "8"
select select "11"
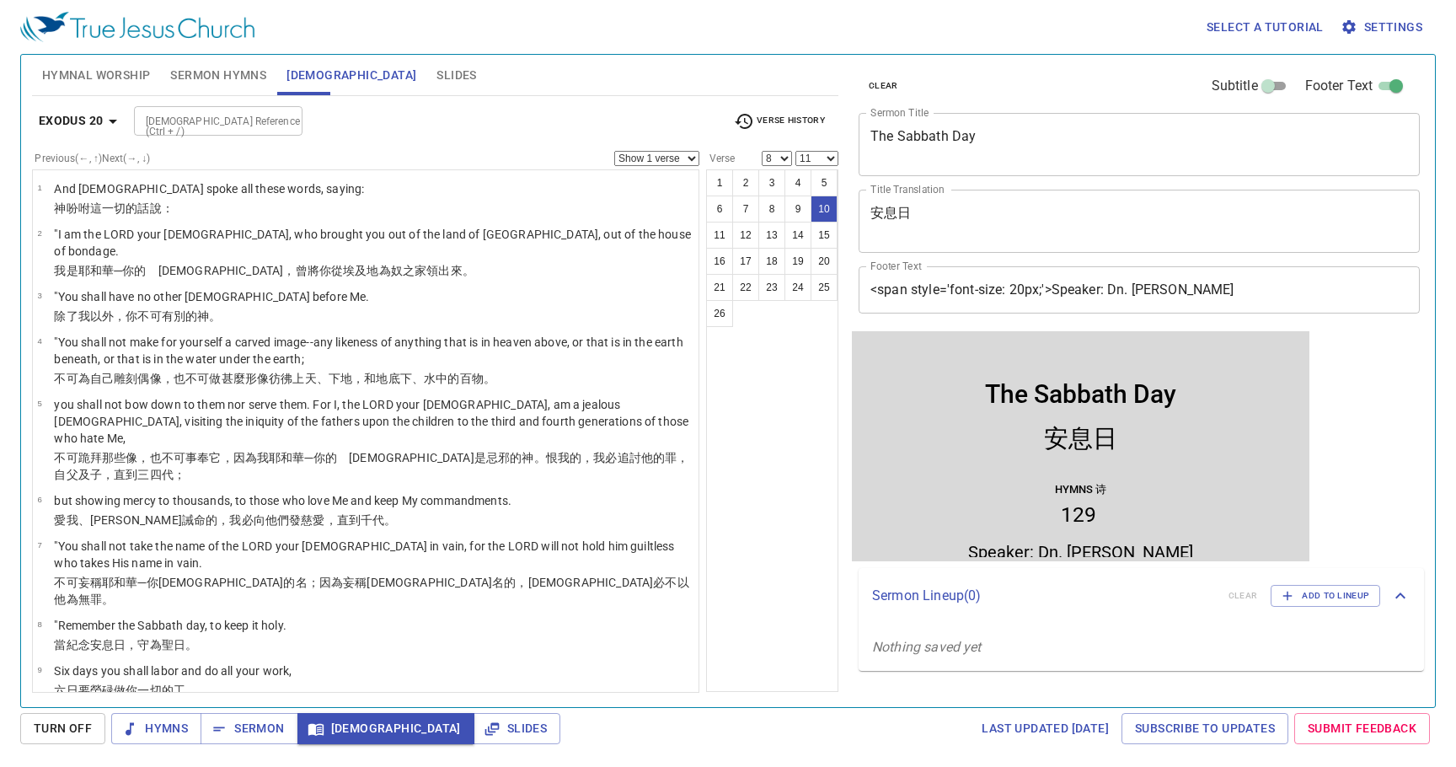
scroll to position [263, 0]
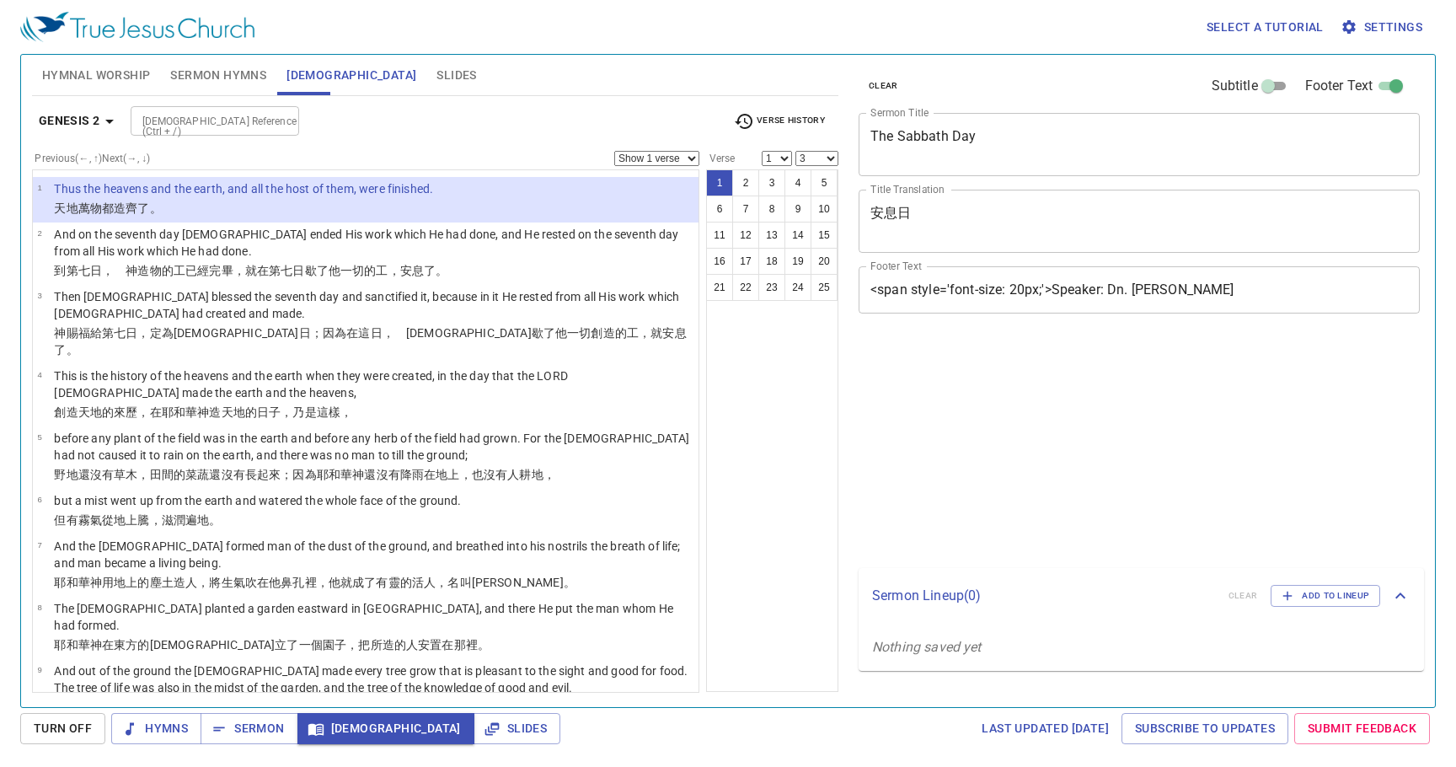
select select "3"
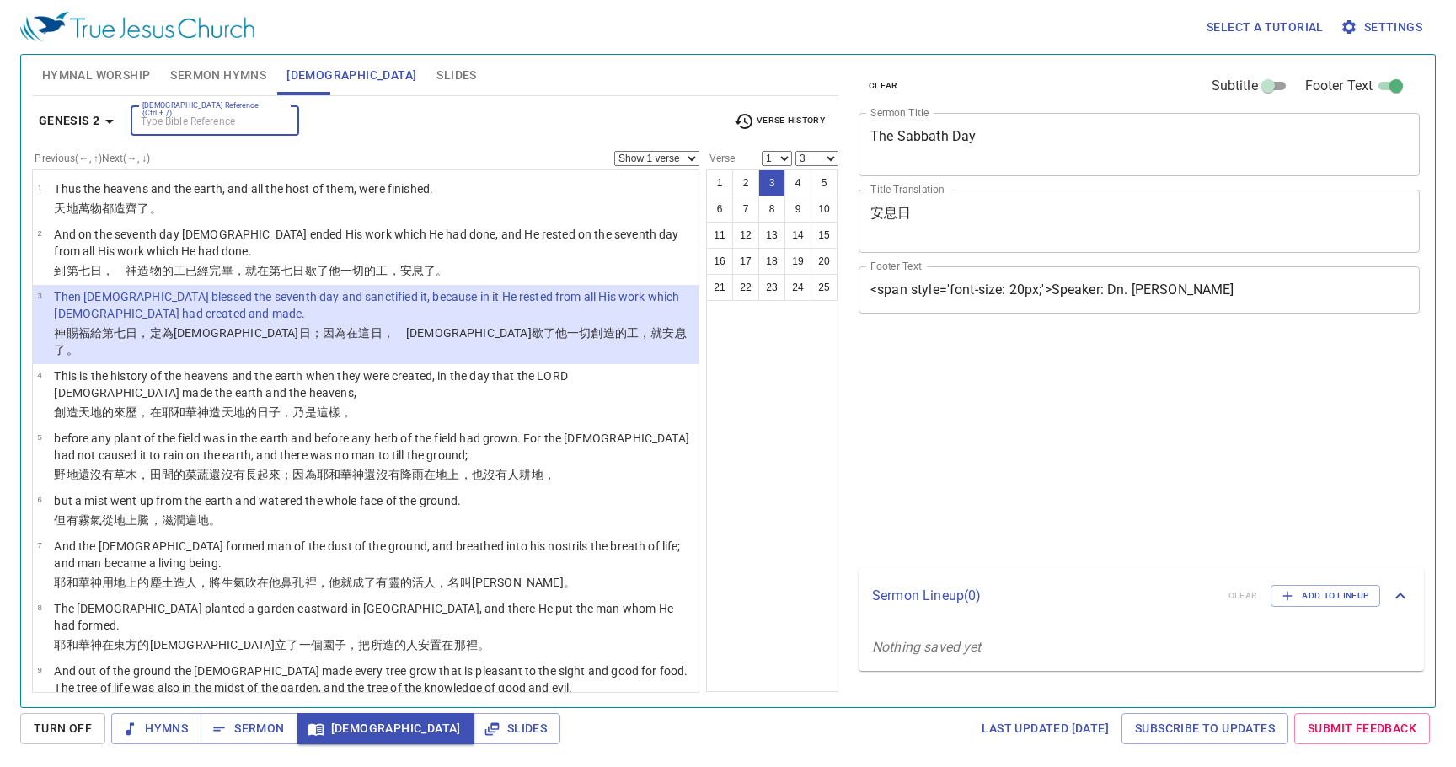
select select "3"
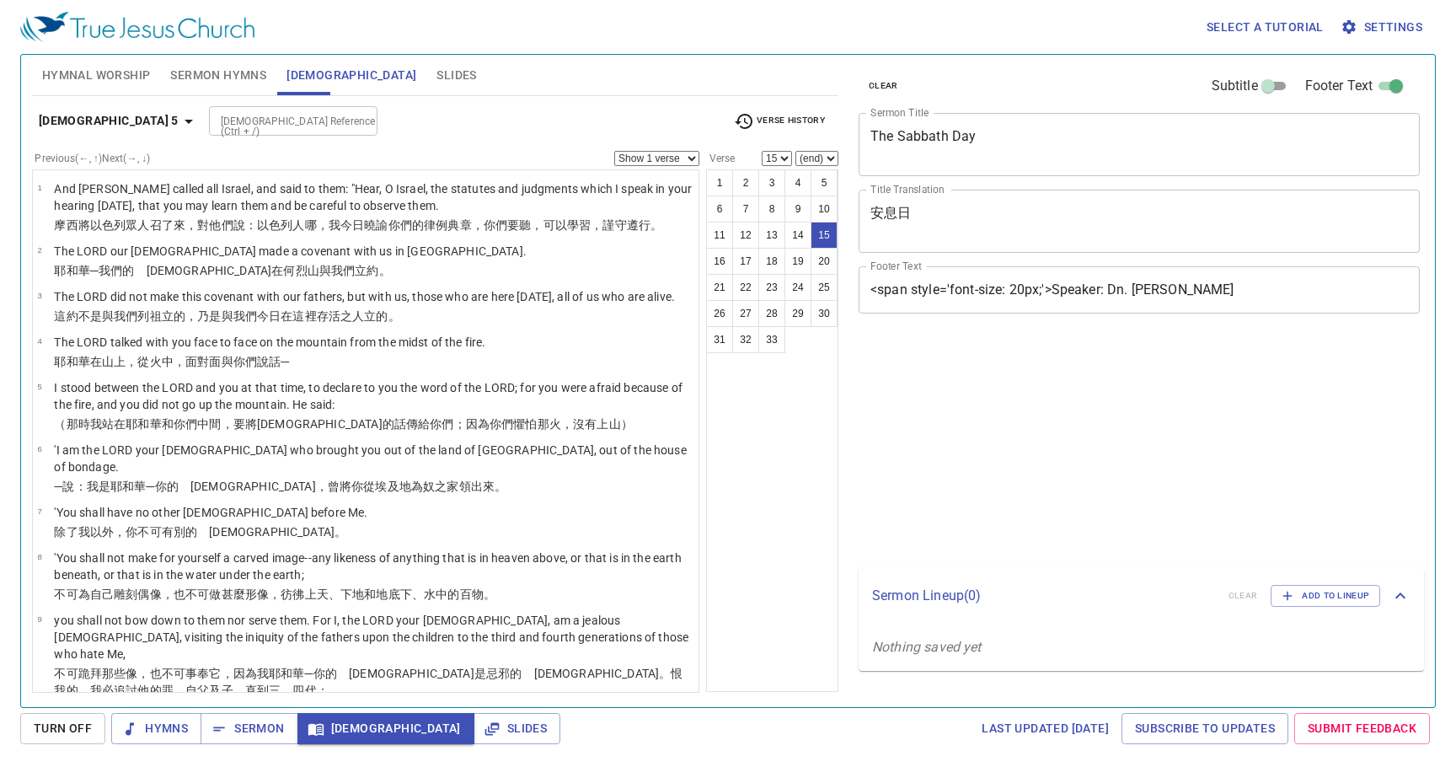
select select "15"
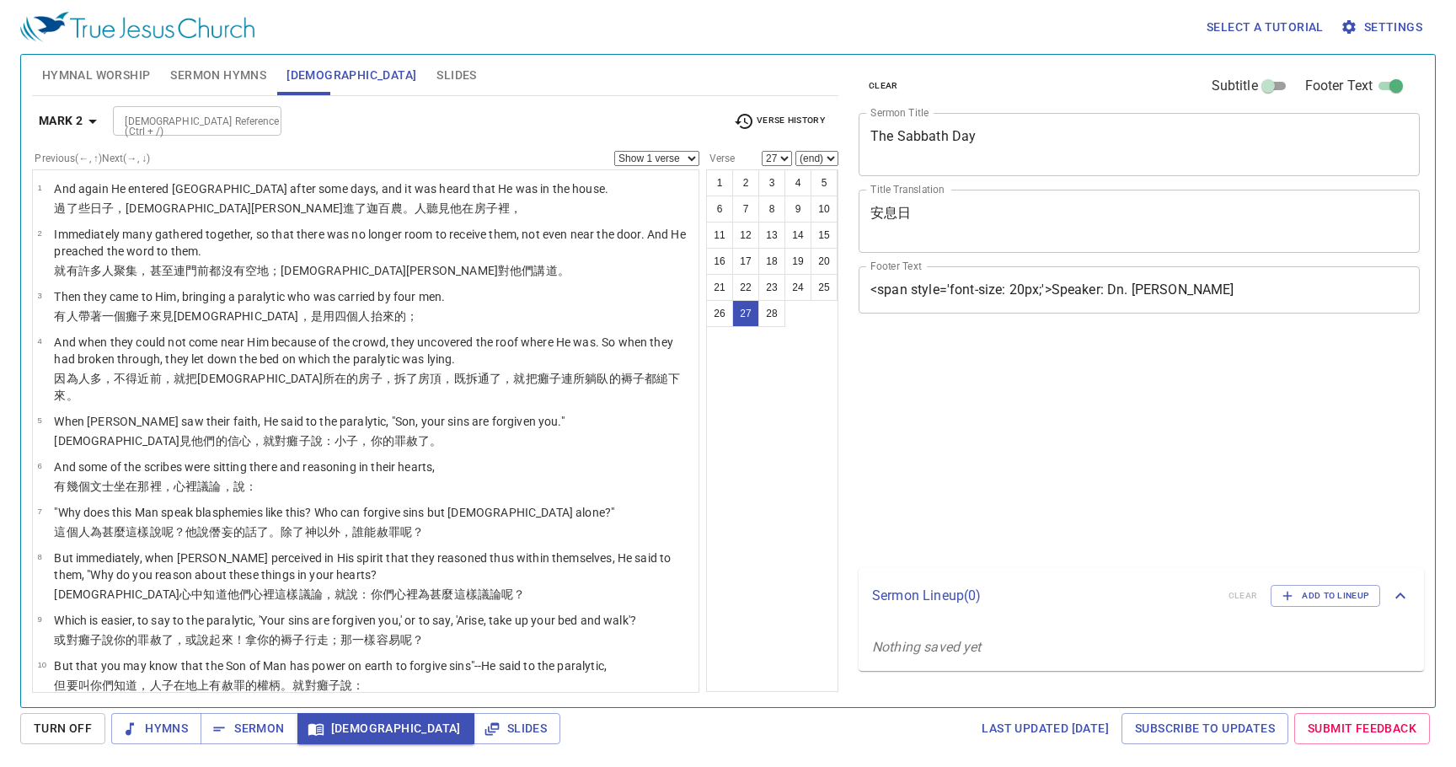
select select "27"
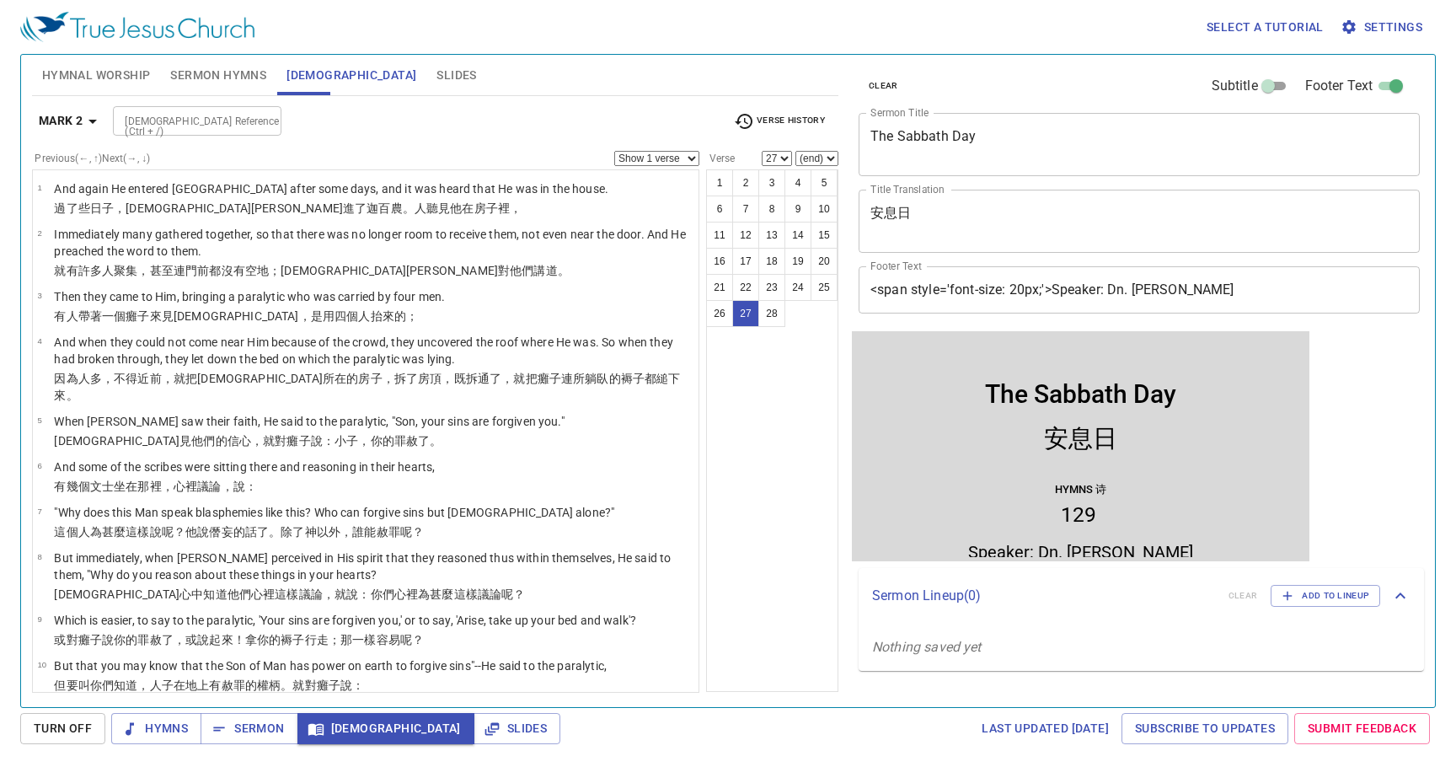
scroll to position [1036, 0]
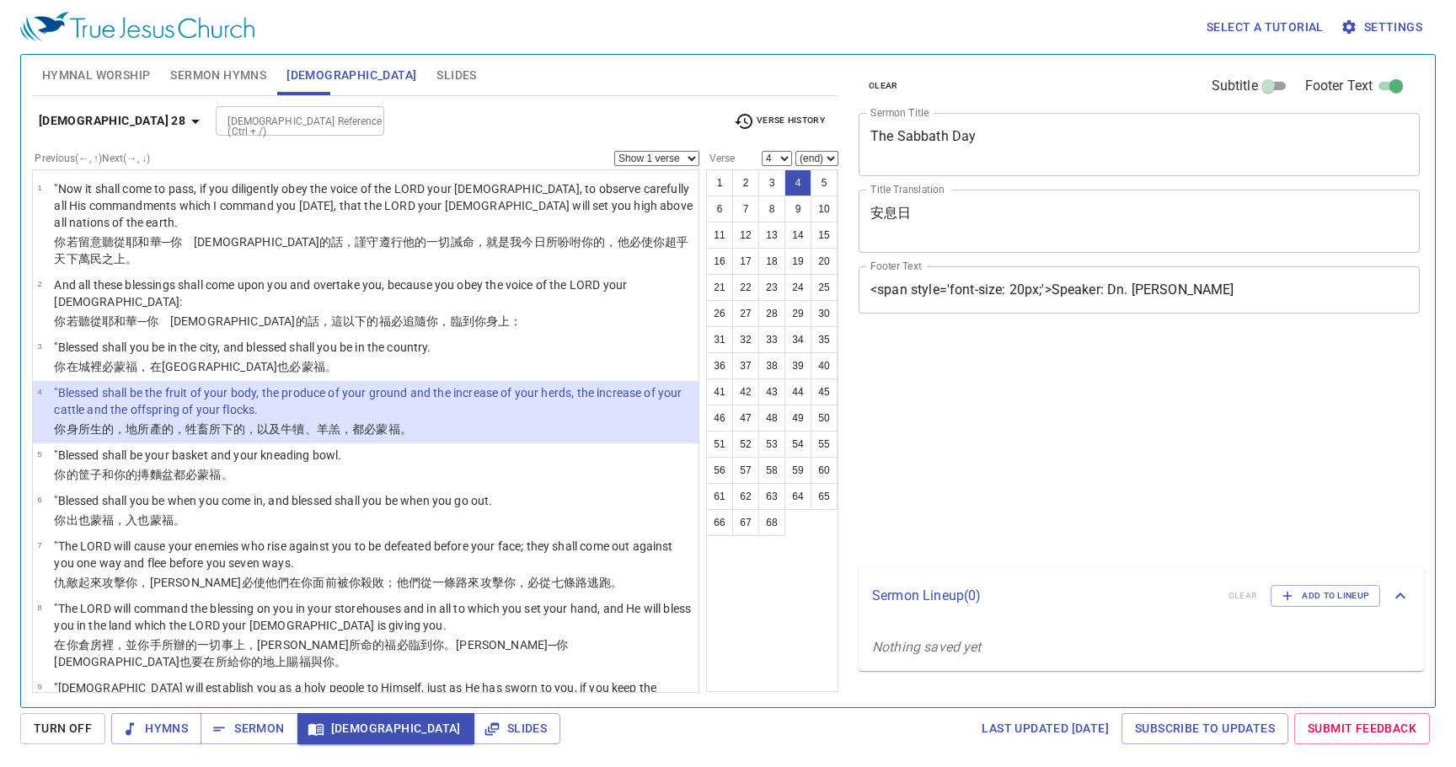
select select "4"
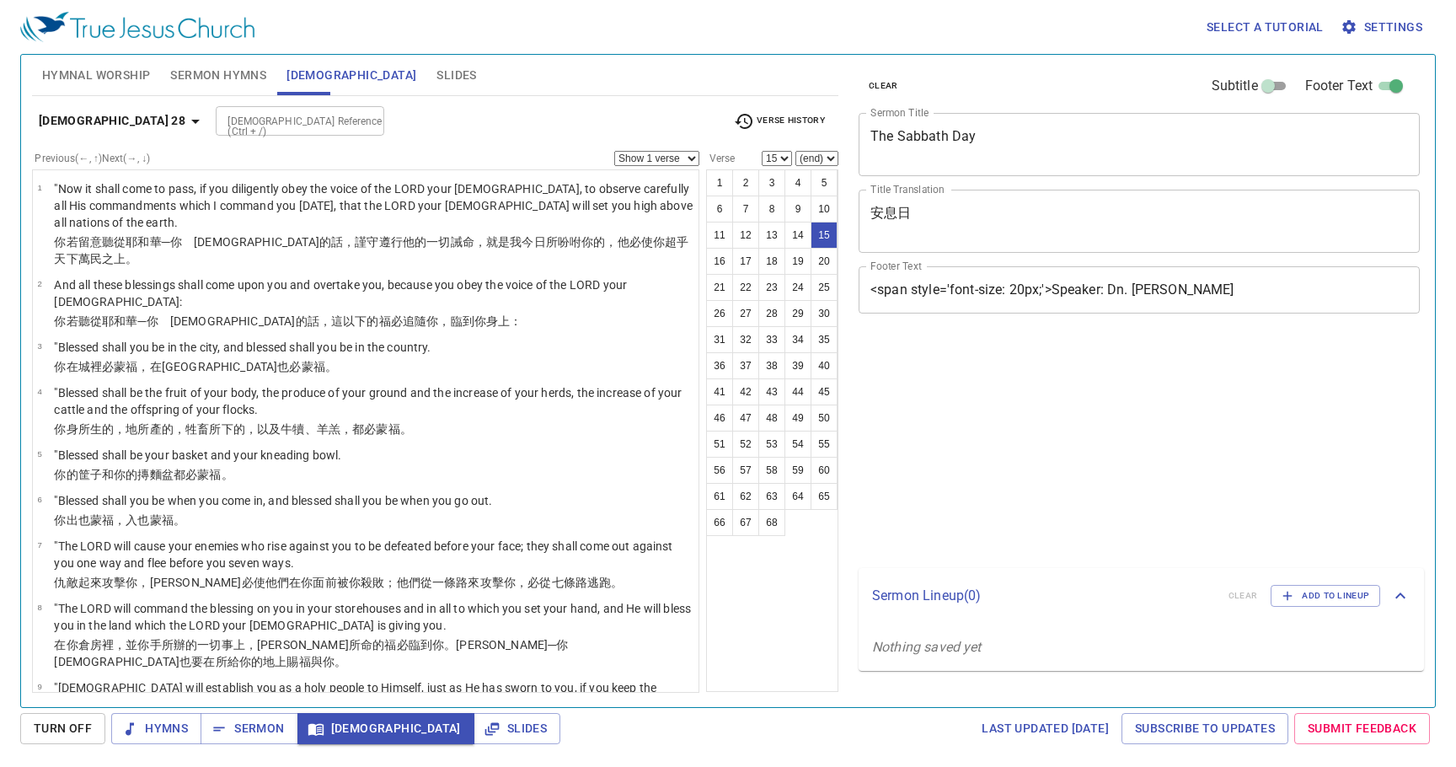
select select "15"
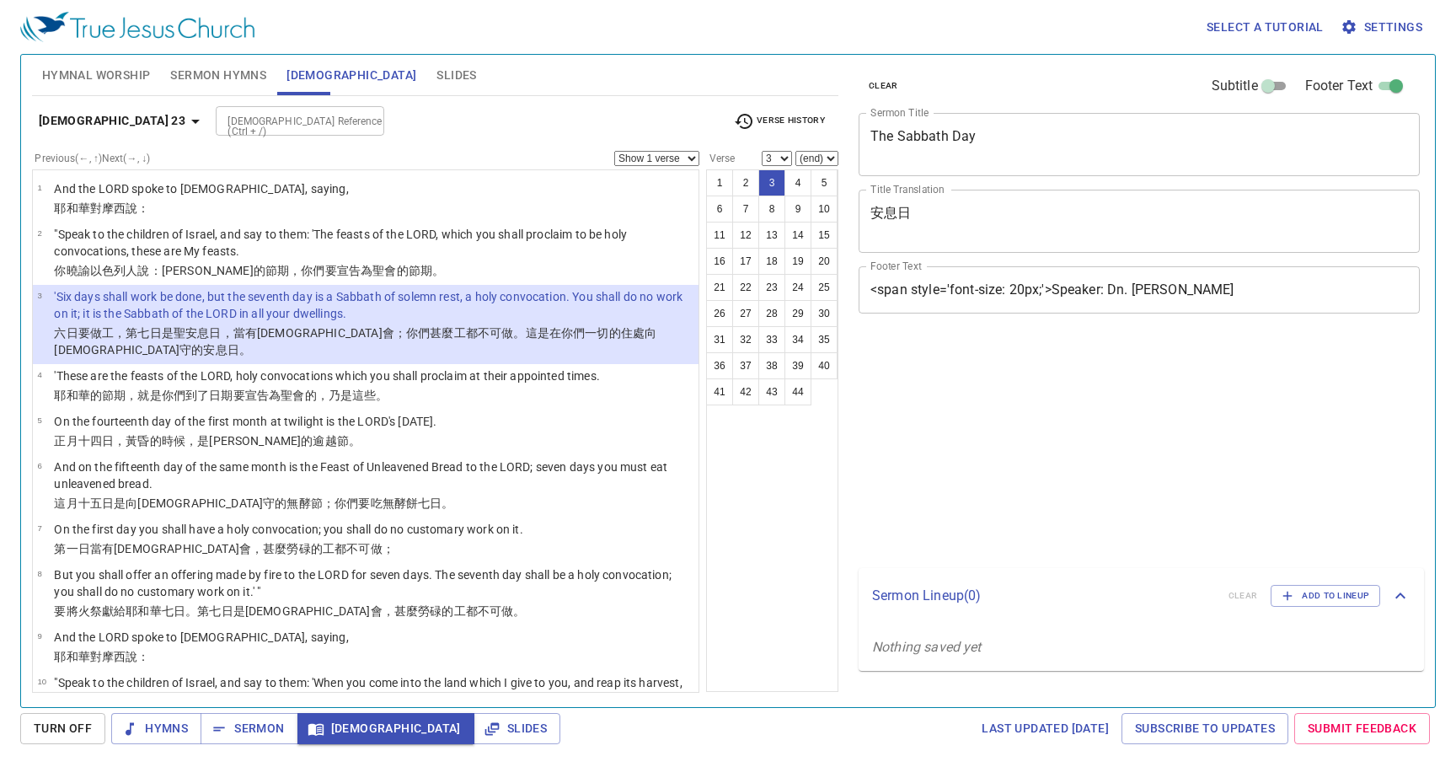
select select "3"
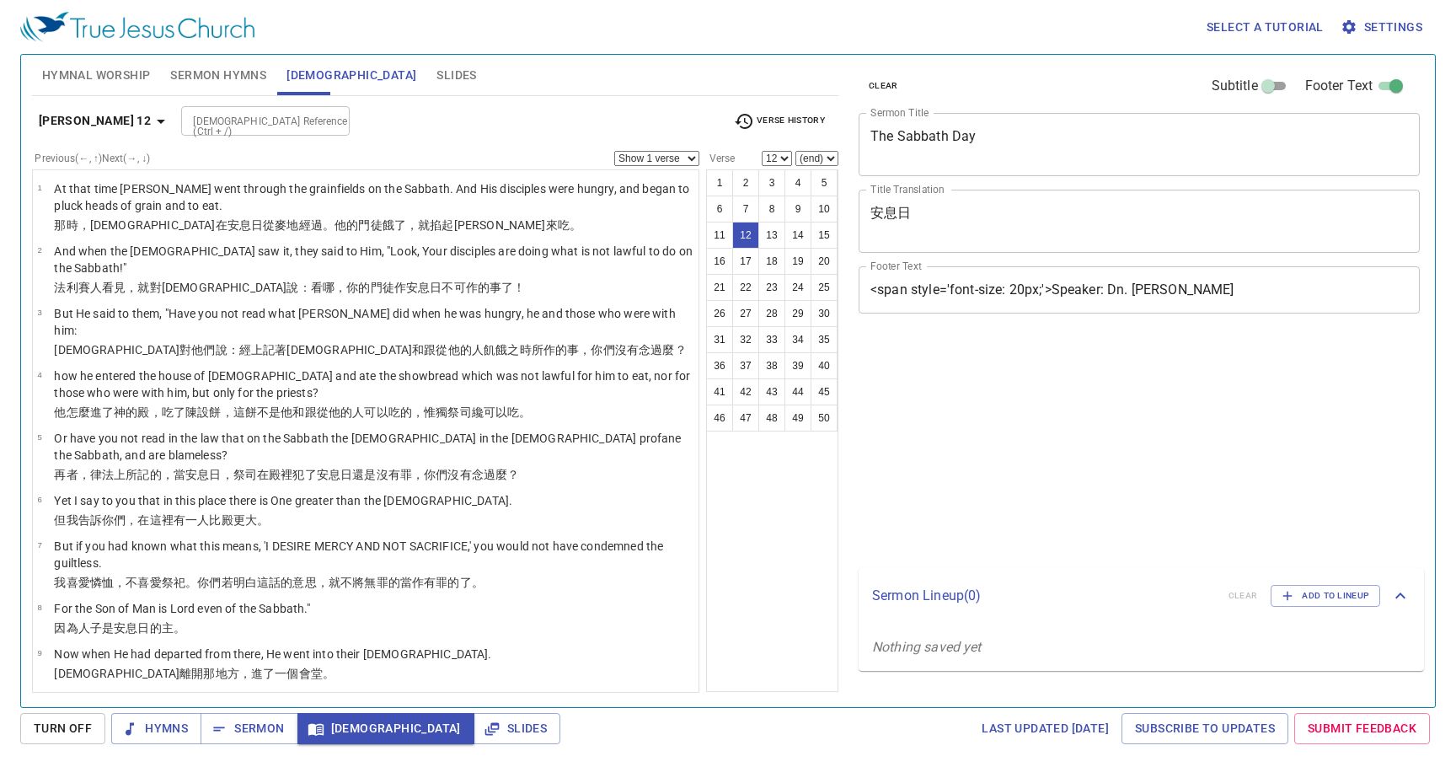
select select "12"
